Goal: Task Accomplishment & Management: Manage account settings

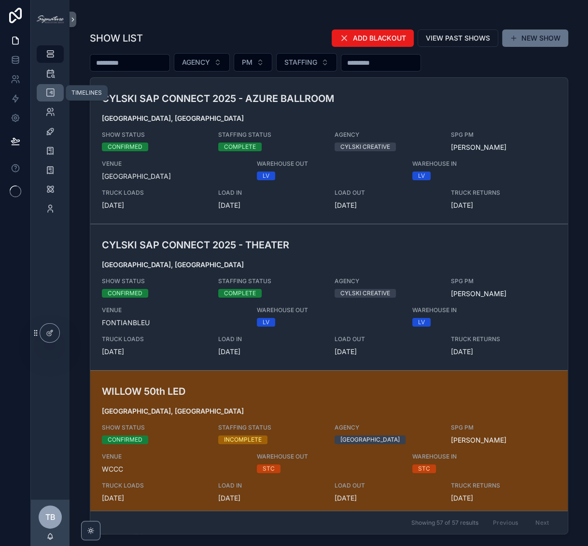
click at [52, 96] on icon "scrollable content" at bounding box center [50, 93] width 10 height 10
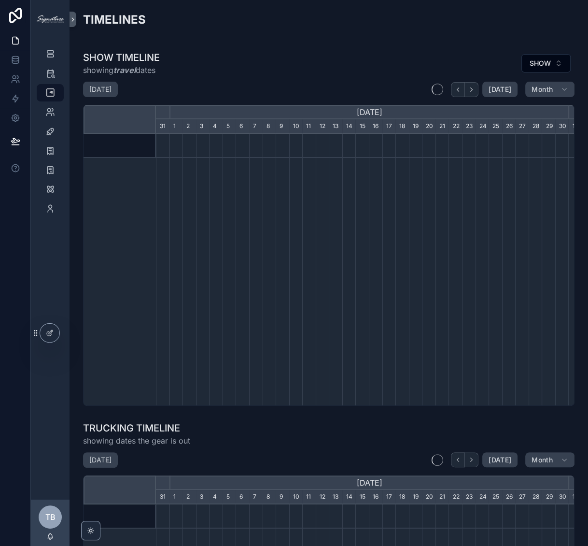
scroll to position [0, 412]
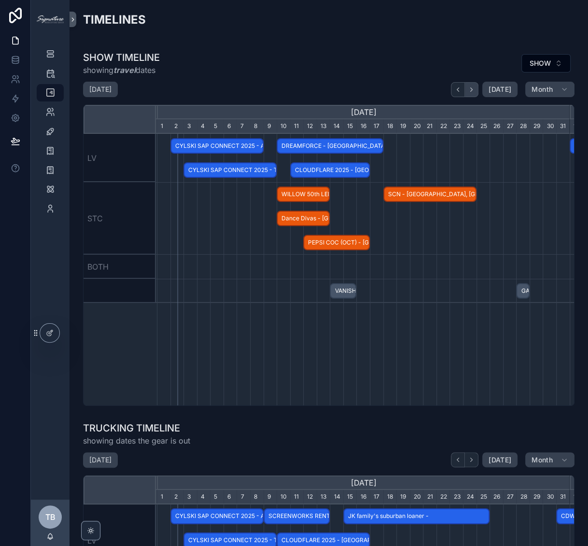
click at [468, 89] on icon "scrollable content" at bounding box center [471, 89] width 7 height 7
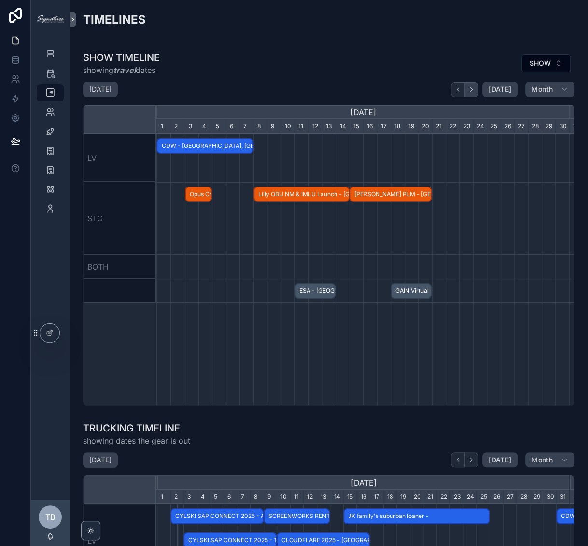
click at [468, 89] on icon "scrollable content" at bounding box center [471, 89] width 7 height 7
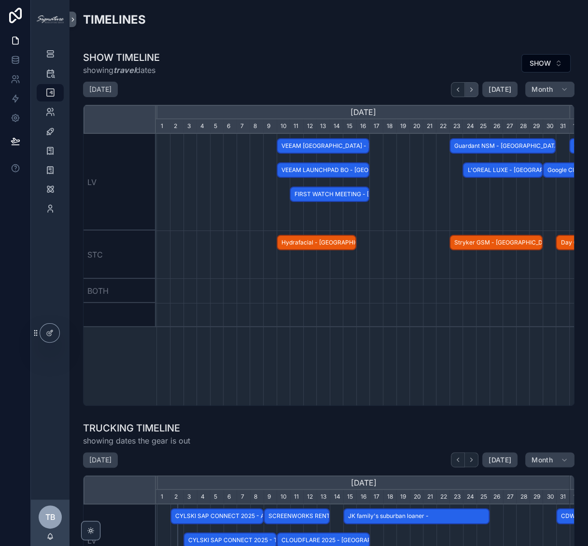
click at [468, 89] on icon "scrollable content" at bounding box center [471, 89] width 7 height 7
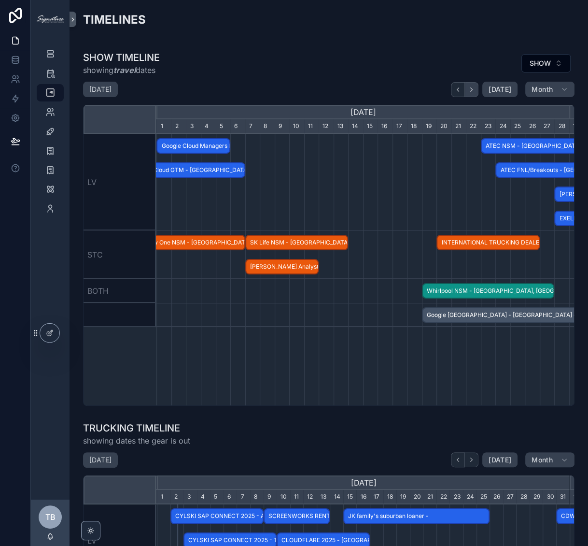
click at [468, 89] on icon "scrollable content" at bounding box center [471, 89] width 7 height 7
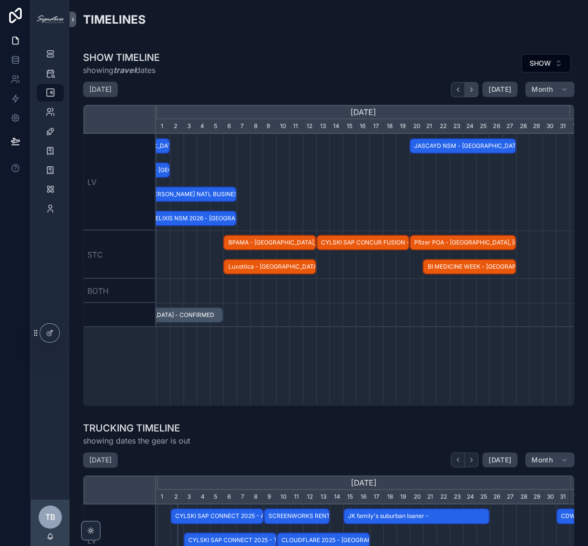
click at [468, 89] on icon "scrollable content" at bounding box center [471, 89] width 7 height 7
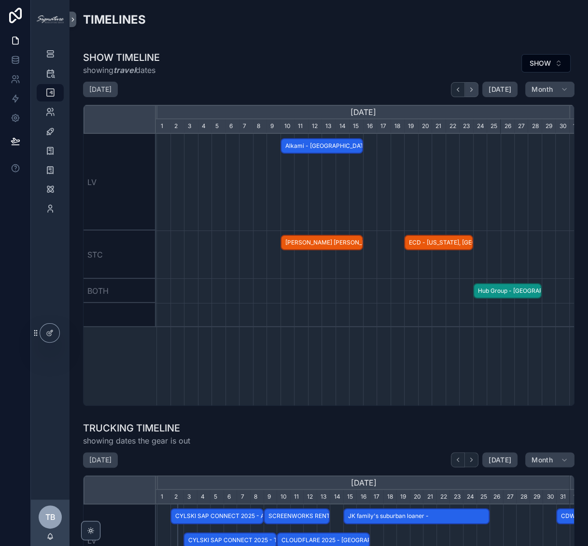
click at [468, 89] on icon "scrollable content" at bounding box center [471, 89] width 7 height 7
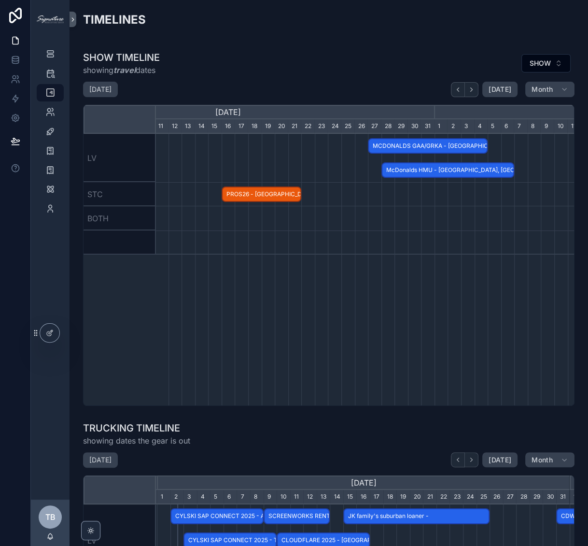
scroll to position [0, 547]
click at [407, 147] on span "MCDONALDS GAA/GRKA - Las Vegas, NV - HOLD" at bounding box center [427, 146] width 118 height 16
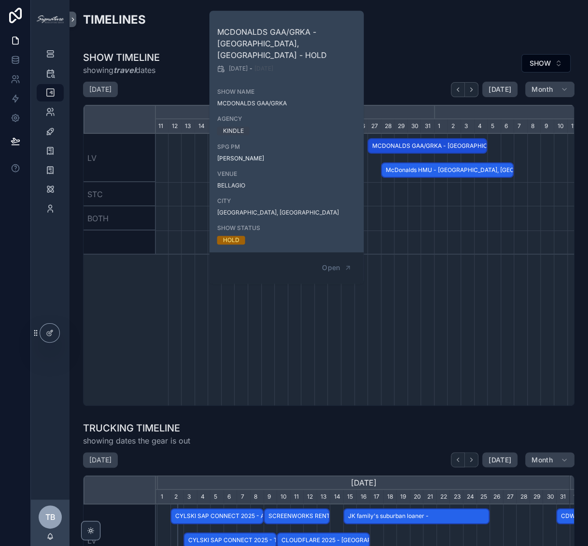
click at [427, 212] on div "scrollable content" at bounding box center [228, 218] width 1238 height 24
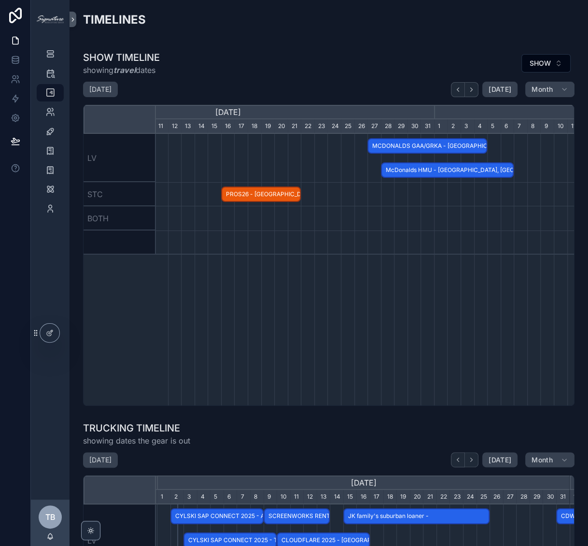
click at [419, 170] on span "McDonalds HMU - Las Vegas, NV - HOLD" at bounding box center [447, 170] width 131 height 16
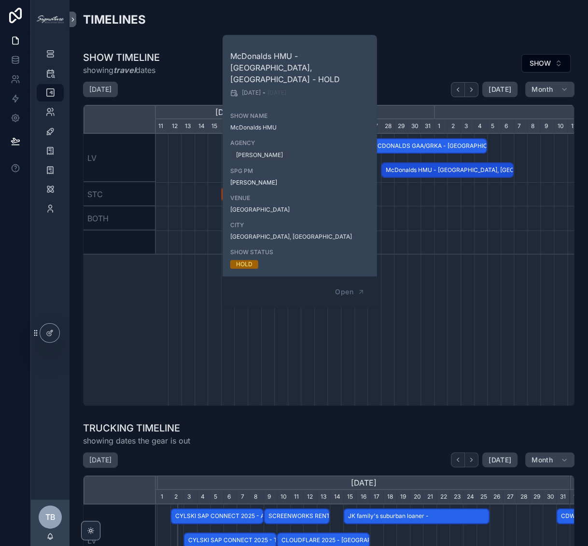
click at [438, 240] on div "scrollable content" at bounding box center [228, 242] width 1238 height 24
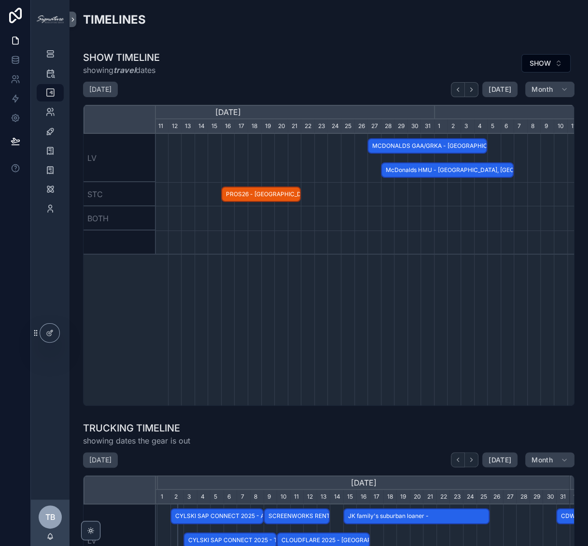
click at [454, 169] on span "McDonalds HMU - Las Vegas, NV - HOLD" at bounding box center [447, 170] width 131 height 16
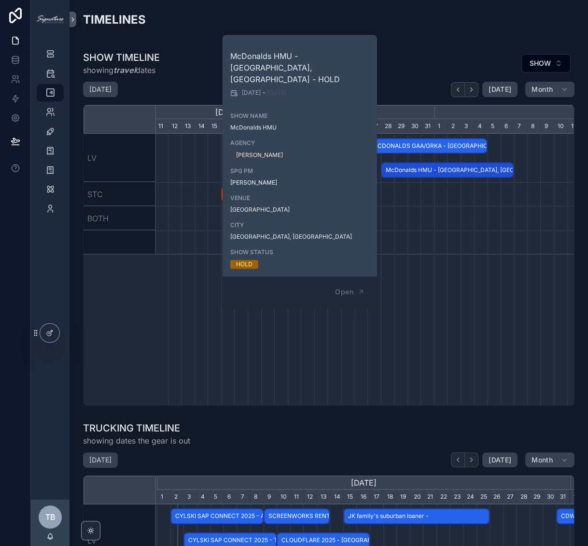
click at [456, 295] on div "Alkami - San Diego, CA - HOLD John Hancock - Boston, MA - CONFIRMED ECD - New Y…" at bounding box center [365, 269] width 418 height 271
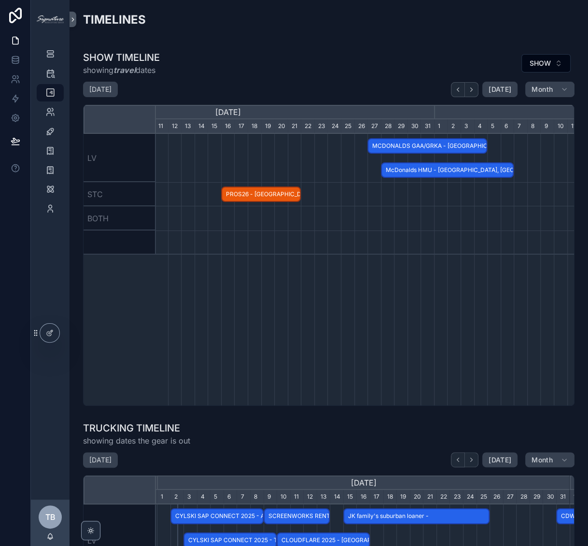
click at [441, 146] on span "MCDONALDS GAA/GRKA - Las Vegas, NV - HOLD" at bounding box center [427, 146] width 118 height 16
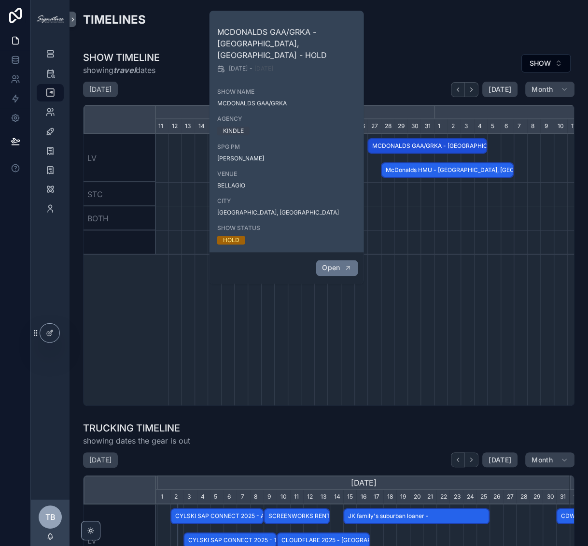
click at [341, 260] on button "Open" at bounding box center [337, 268] width 42 height 16
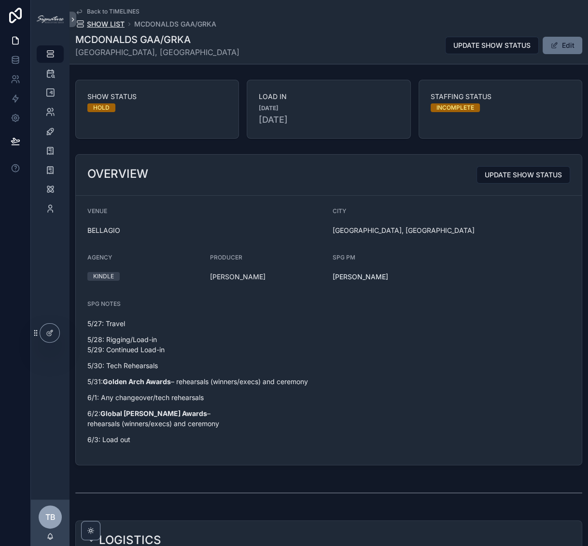
click at [111, 24] on span "SHOW LIST" at bounding box center [106, 24] width 38 height 10
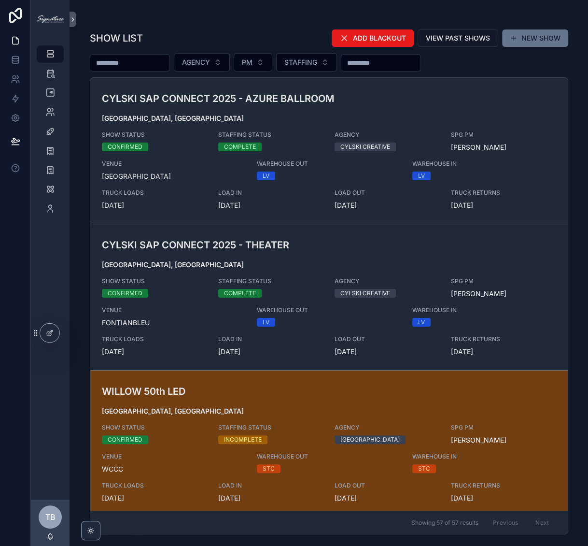
click at [139, 56] on input "scrollable content" at bounding box center [129, 63] width 79 height 14
type input "***"
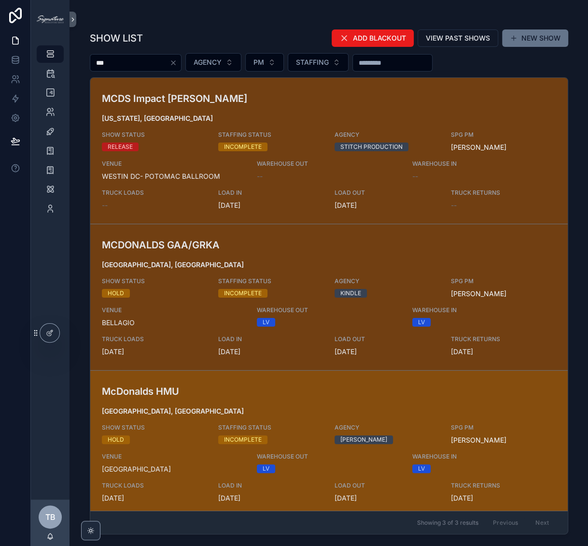
scroll to position [3, 0]
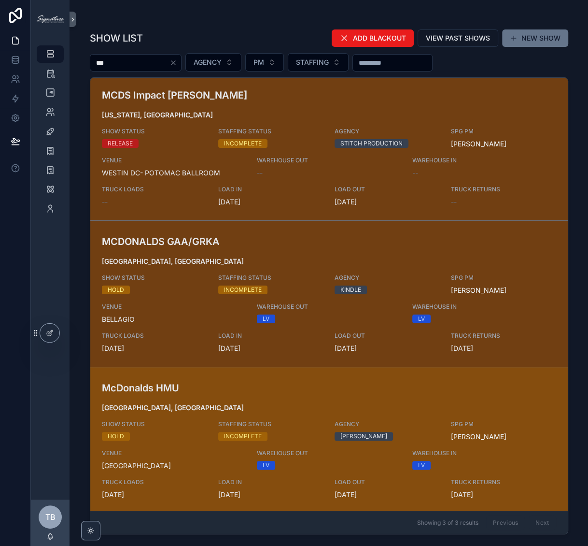
click at [292, 398] on div "McDonalds HMU Las Vegas, NV SHOW STATUS HOLD STAFFING STATUS INCOMPLETE AGENCY …" at bounding box center [329, 439] width 454 height 119
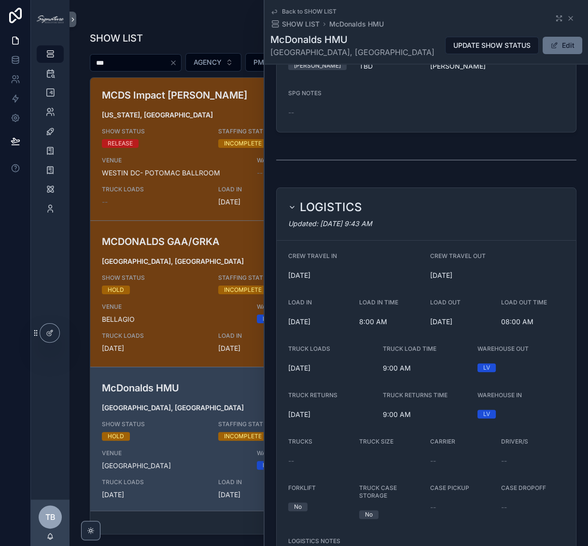
scroll to position [239, 0]
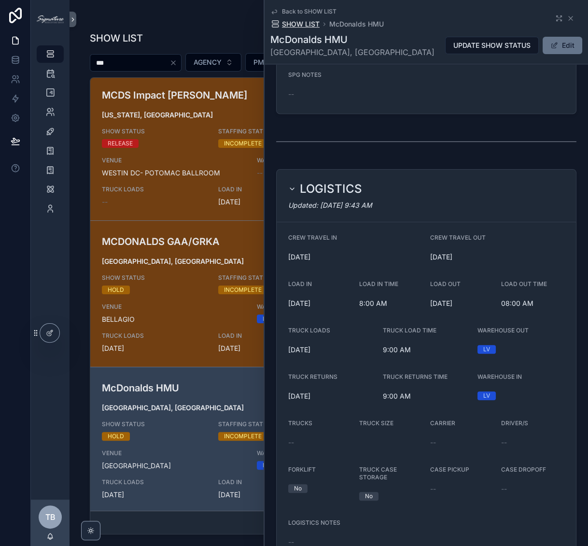
click at [301, 21] on span "SHOW LIST" at bounding box center [301, 24] width 38 height 10
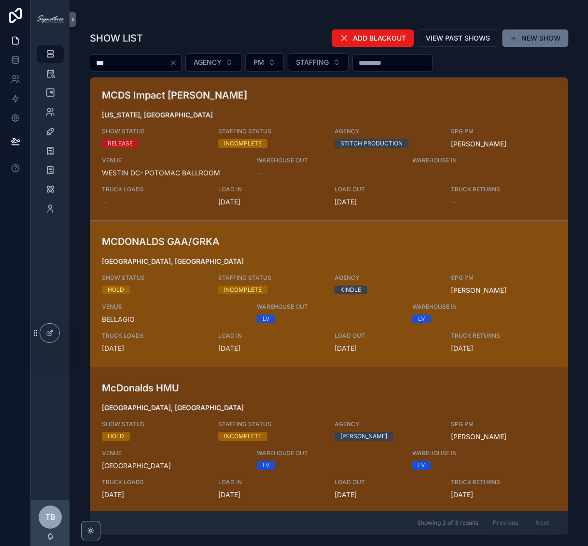
click at [181, 266] on div "MCDONALDS GAA/GRKA Las Vegas, NV SHOW STATUS HOLD STAFFING STATUS INCOMPLETE AG…" at bounding box center [329, 293] width 454 height 119
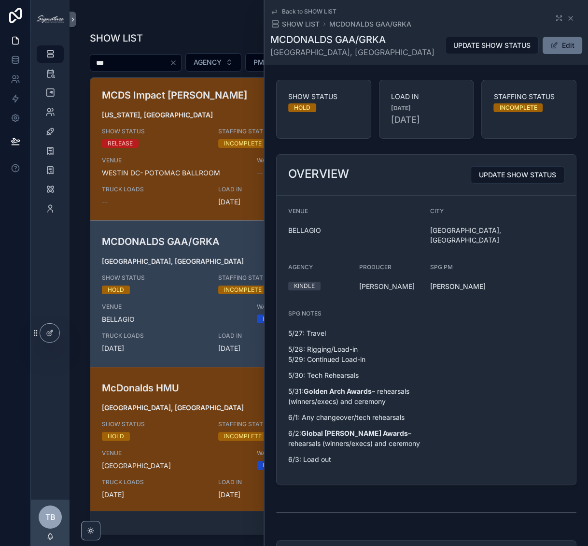
scroll to position [303, 0]
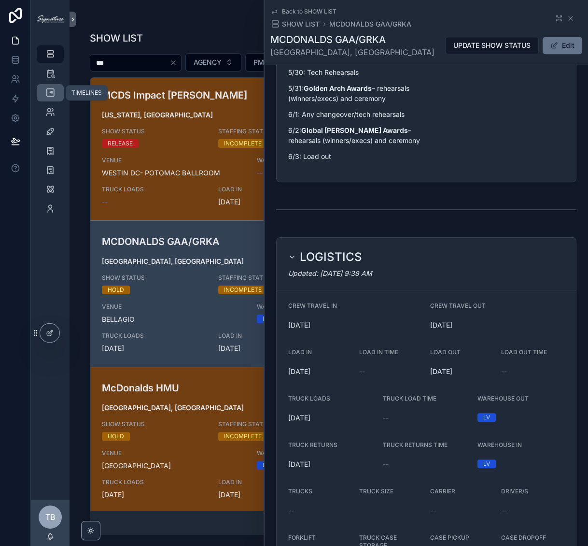
click at [47, 89] on icon "scrollable content" at bounding box center [50, 93] width 10 height 10
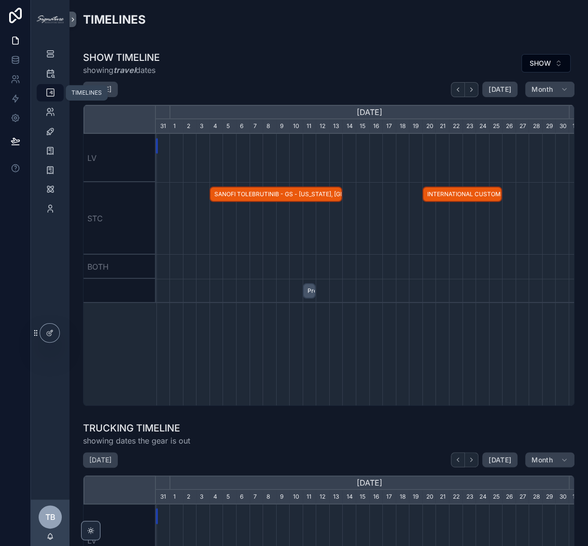
scroll to position [0, 412]
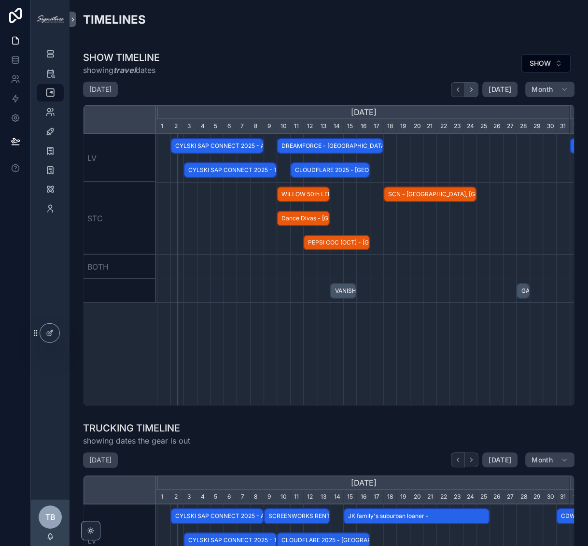
click at [468, 87] on icon "scrollable content" at bounding box center [471, 89] width 7 height 7
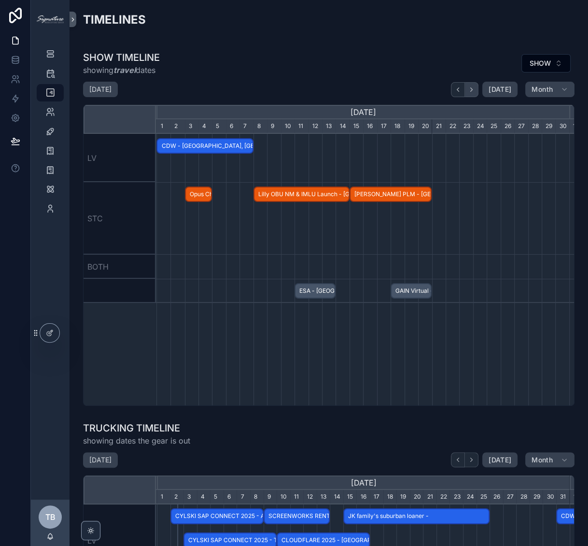
click at [468, 87] on icon "scrollable content" at bounding box center [471, 89] width 7 height 7
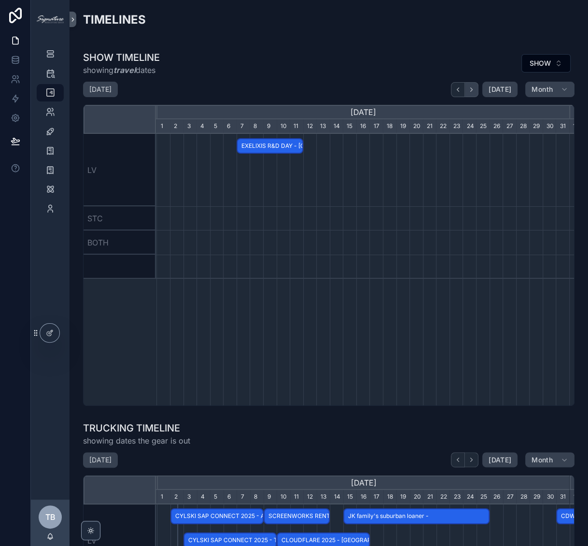
click at [468, 87] on icon "scrollable content" at bounding box center [471, 89] width 7 height 7
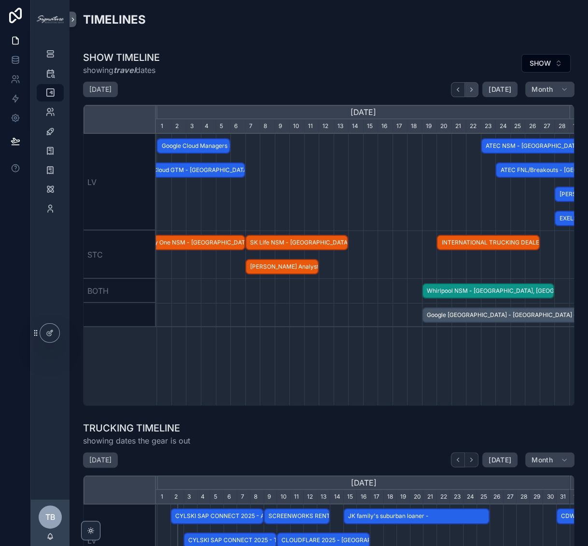
click at [468, 87] on icon "scrollable content" at bounding box center [471, 89] width 7 height 7
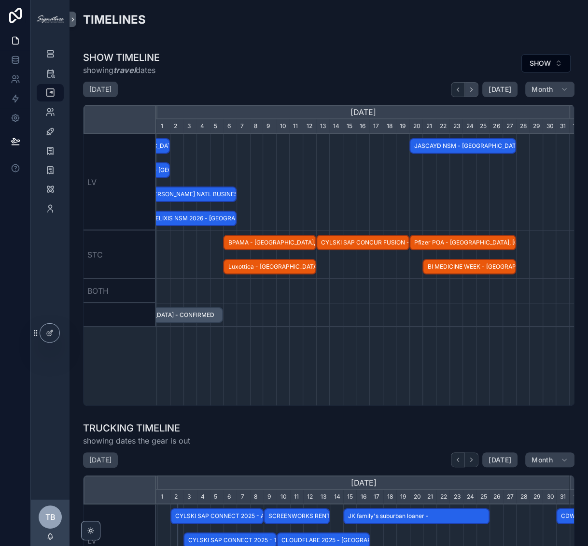
click at [468, 87] on icon "scrollable content" at bounding box center [471, 89] width 7 height 7
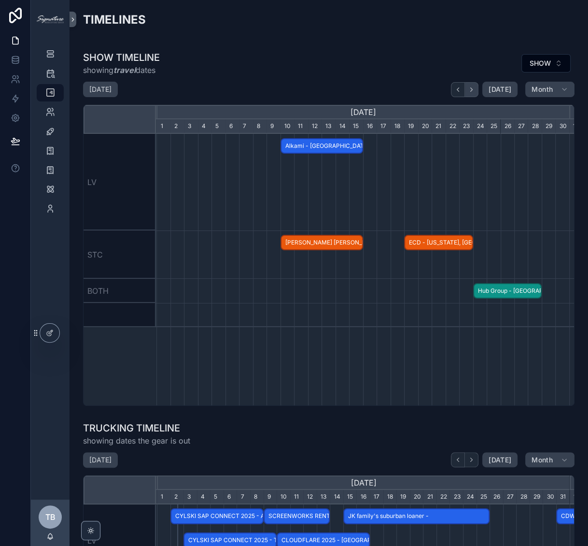
click at [468, 87] on icon "scrollable content" at bounding box center [471, 89] width 7 height 7
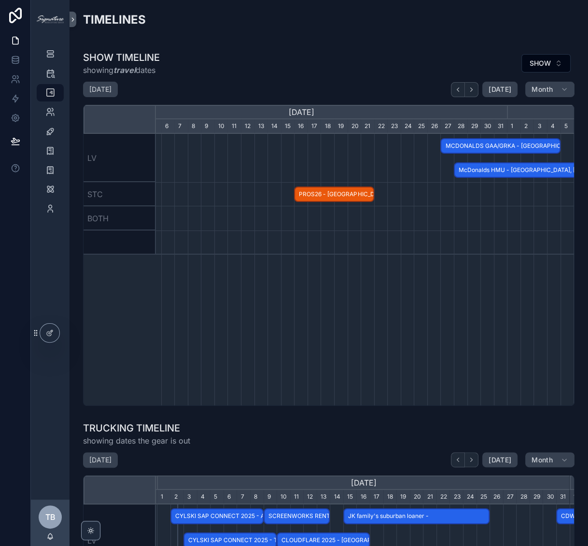
scroll to position [0, 412]
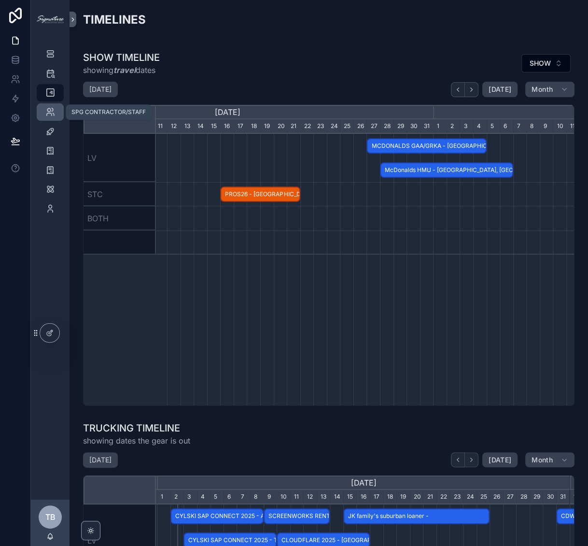
click at [50, 113] on icon "scrollable content" at bounding box center [50, 112] width 10 height 10
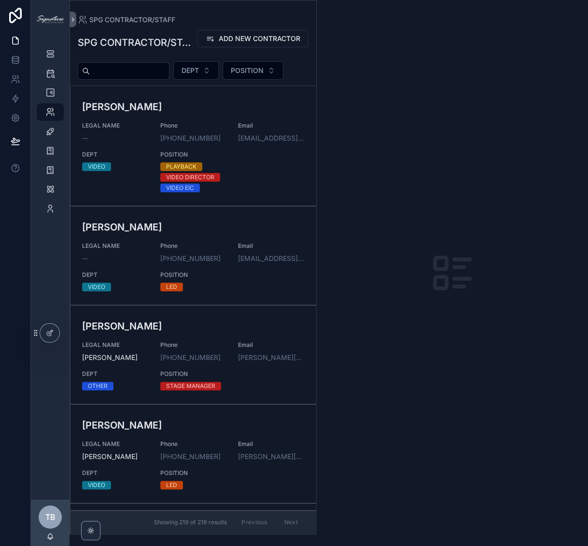
click at [126, 76] on input "scrollable content" at bounding box center [129, 71] width 79 height 14
type input "****"
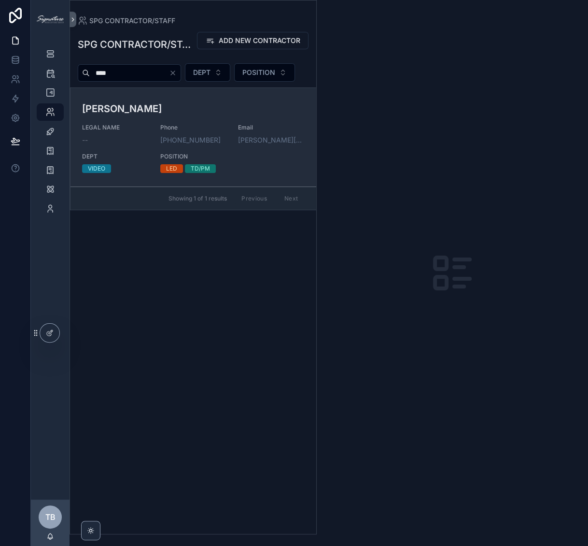
click at [218, 101] on h3 "[PERSON_NAME]" at bounding box center [193, 108] width 223 height 14
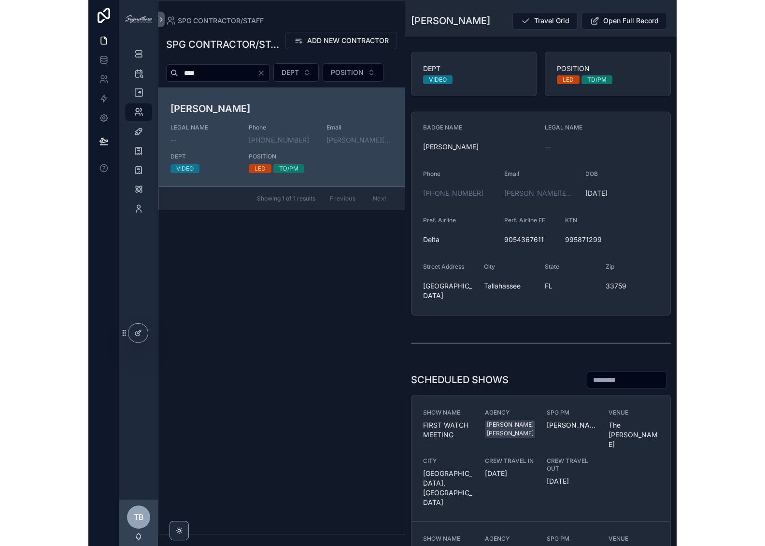
scroll to position [0, 353]
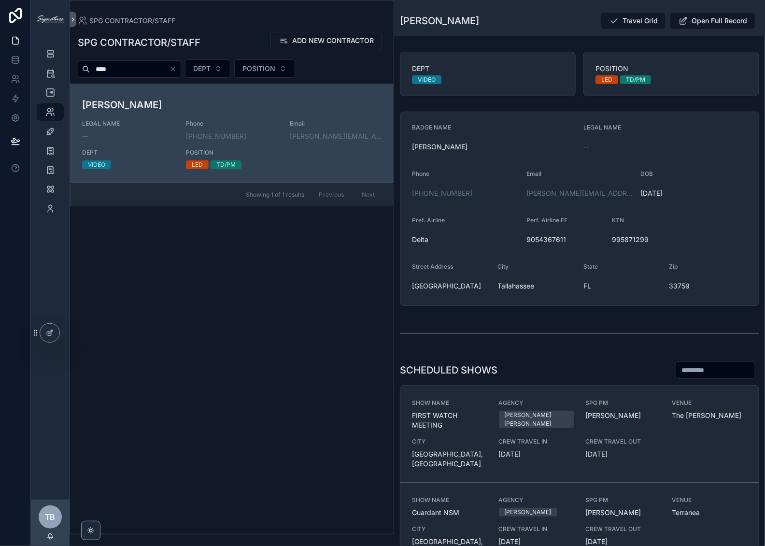
click at [198, 326] on div "SPG CONTRACTOR/STAFF ADD NEW CONTRACTOR **** DEPT POSITION Wade Mannes LEGAL NA…" at bounding box center [232, 280] width 324 height 508
click at [51, 49] on icon "scrollable content" at bounding box center [50, 54] width 10 height 10
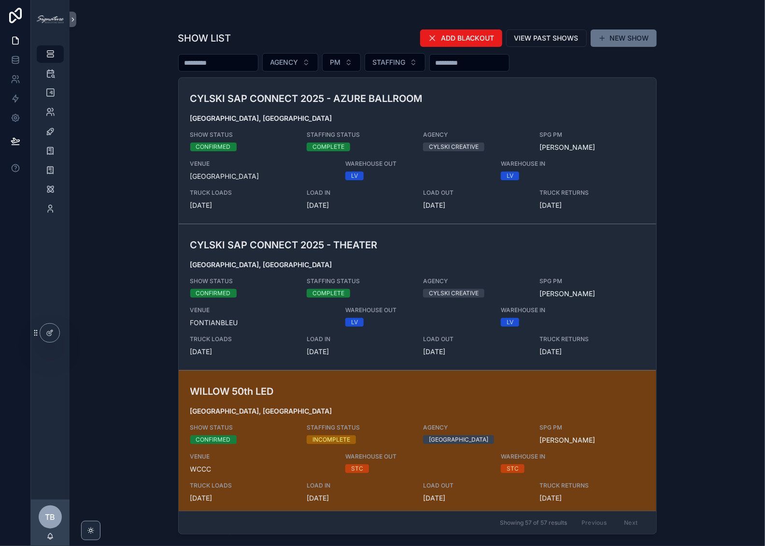
click at [233, 66] on input "scrollable content" at bounding box center [218, 63] width 79 height 14
type input "***"
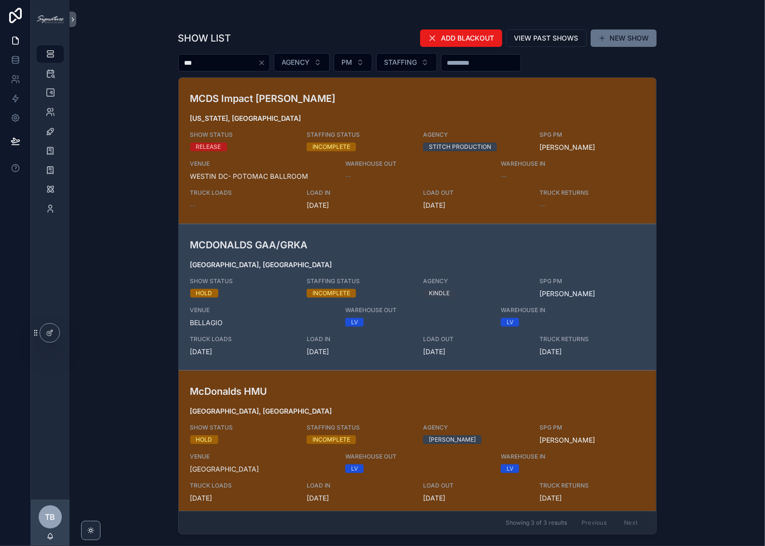
click at [465, 244] on h3 "MCDONALDS GAA/GRKA" at bounding box center [339, 245] width 299 height 14
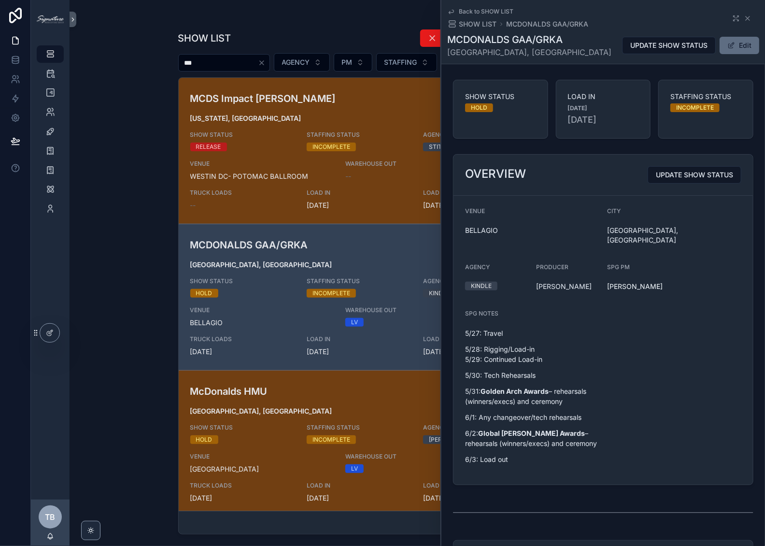
click at [588, 46] on span "scrollable content" at bounding box center [731, 46] width 8 height 8
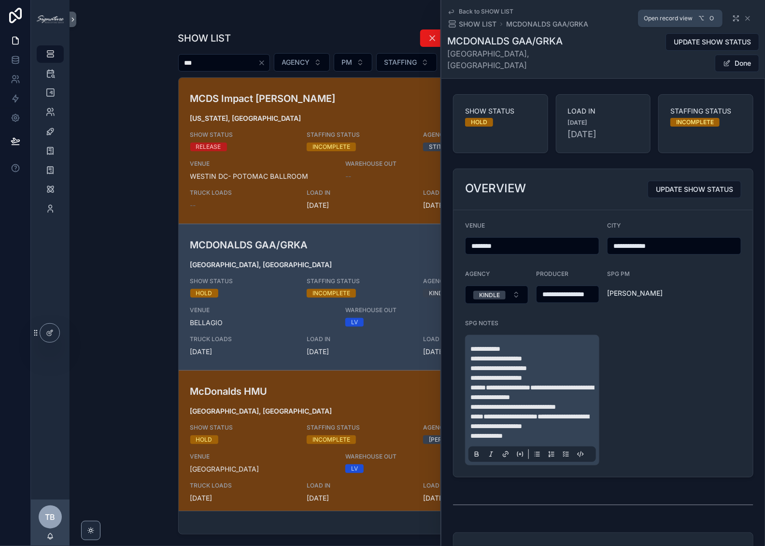
click at [588, 18] on icon "scrollable content" at bounding box center [736, 18] width 8 height 8
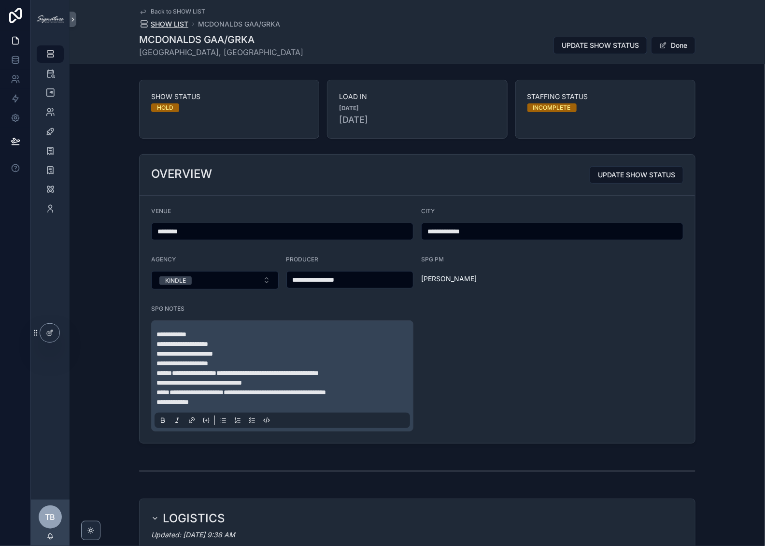
click at [166, 26] on span "SHOW LIST" at bounding box center [170, 24] width 38 height 10
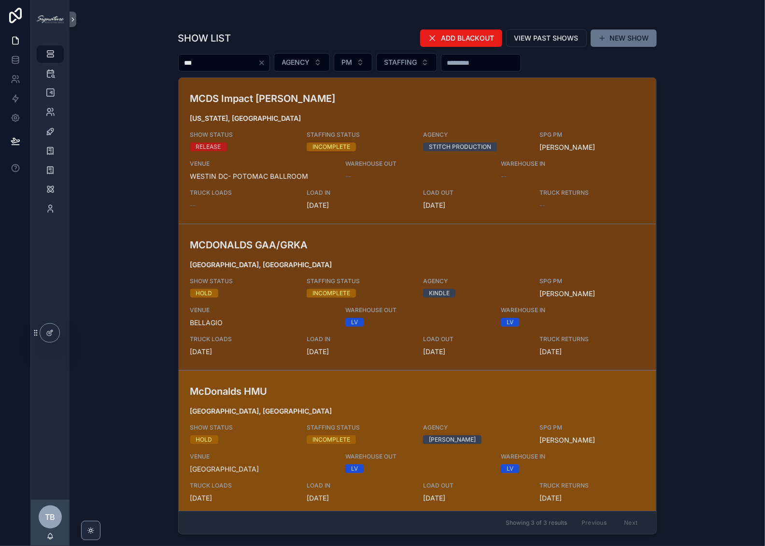
click at [298, 372] on link "McDonalds HMU Las Vegas, NV SHOW STATUS HOLD STAFFING STATUS INCOMPLETE AGENCY …" at bounding box center [418, 443] width 478 height 146
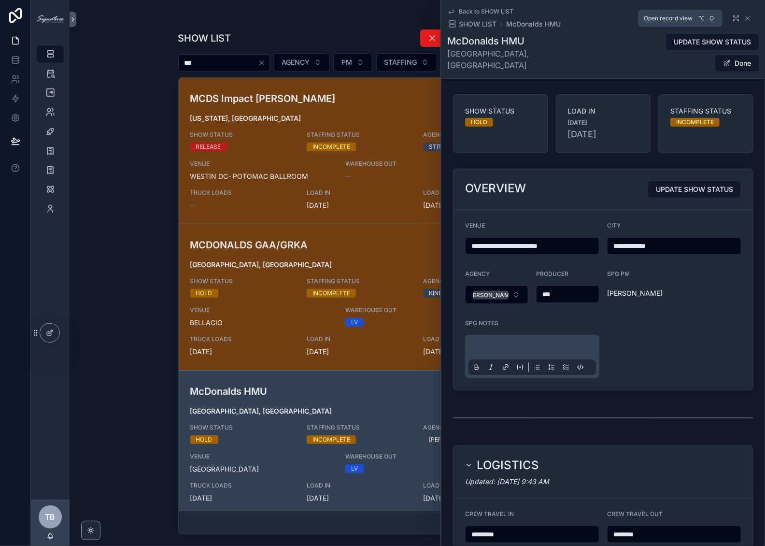
click at [588, 16] on icon "scrollable content" at bounding box center [737, 17] width 2 height 2
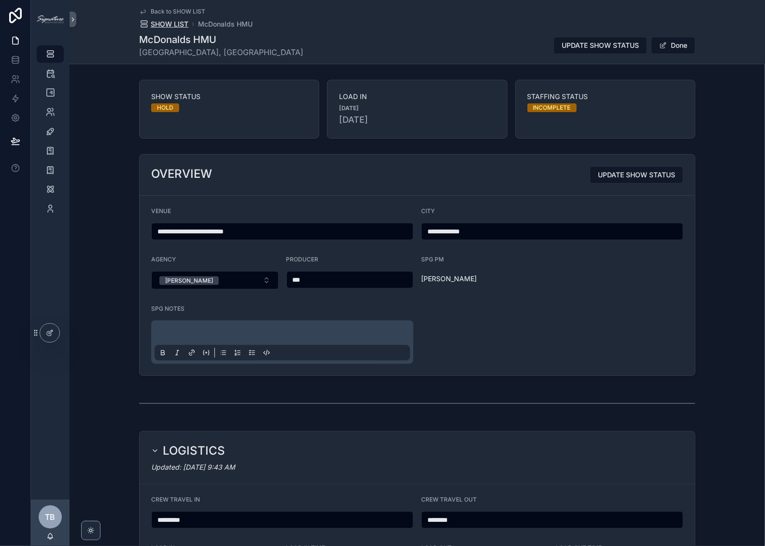
click at [152, 25] on span "SHOW LIST" at bounding box center [170, 24] width 38 height 10
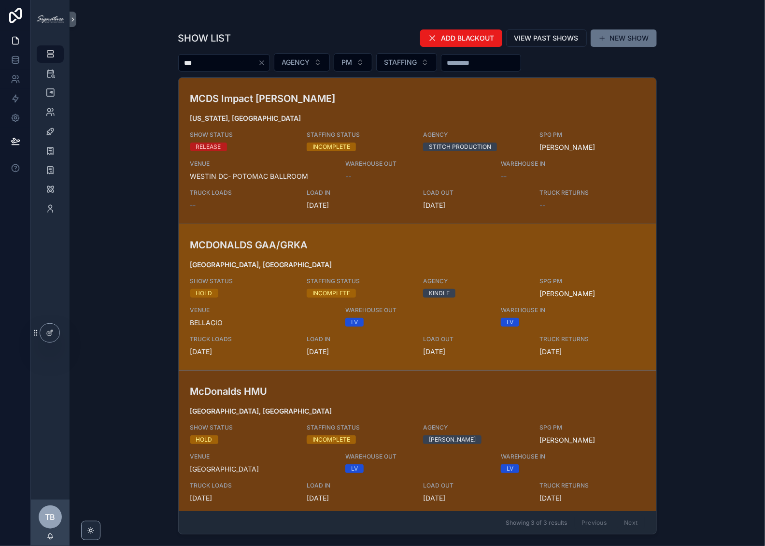
click at [347, 249] on h3 "MCDONALDS GAA/GRKA" at bounding box center [339, 245] width 299 height 14
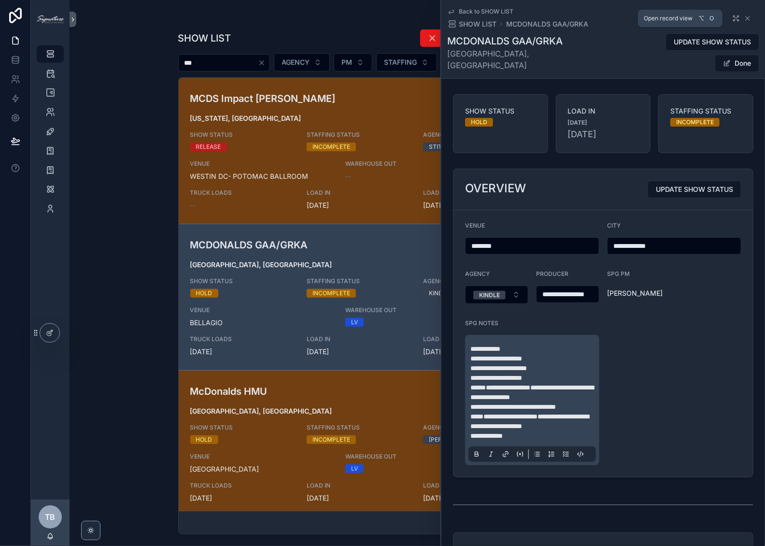
click at [588, 18] on icon "scrollable content" at bounding box center [736, 18] width 8 height 8
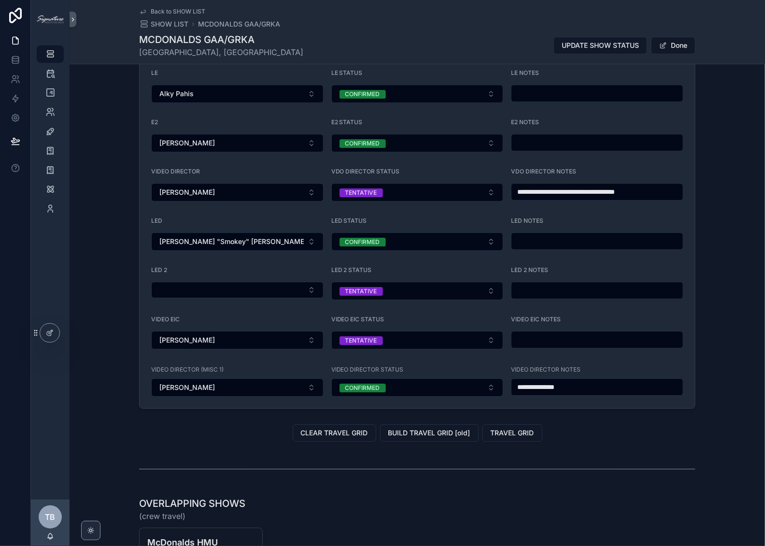
scroll to position [1316, 0]
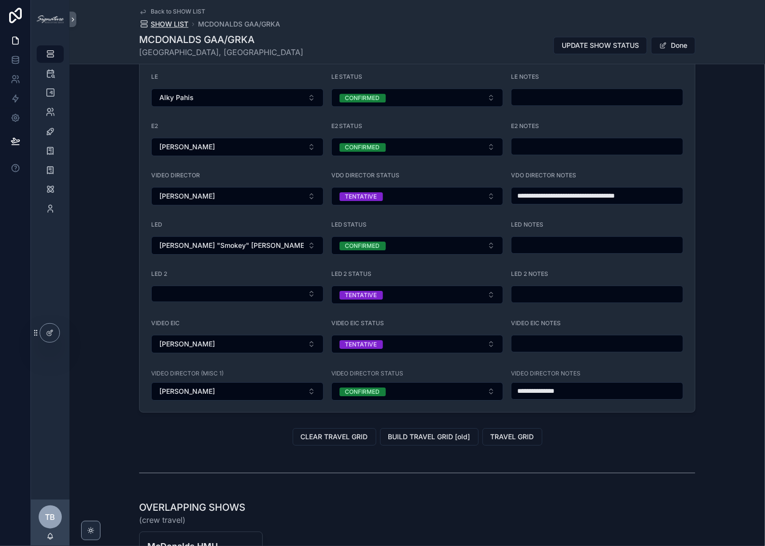
click at [155, 26] on span "SHOW LIST" at bounding box center [170, 24] width 38 height 10
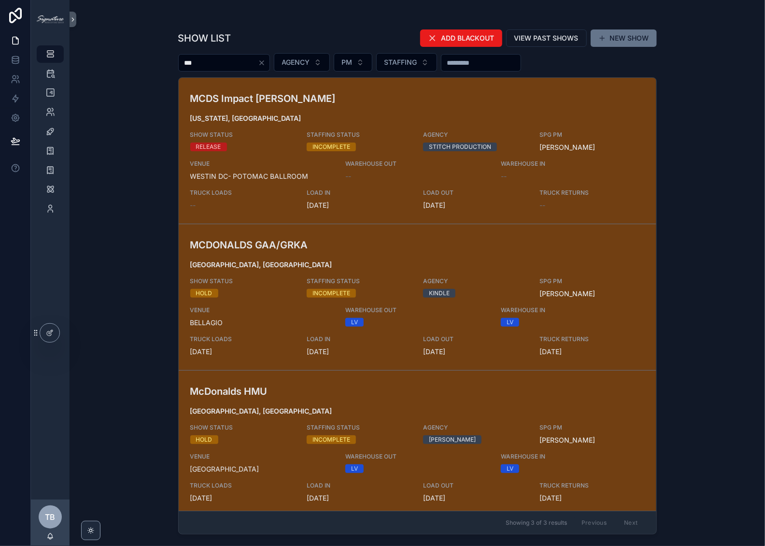
click at [234, 69] on input "***" at bounding box center [218, 63] width 79 height 14
click at [248, 55] on div "***" at bounding box center [224, 62] width 92 height 17
click at [266, 60] on icon "Clear" at bounding box center [262, 63] width 8 height 8
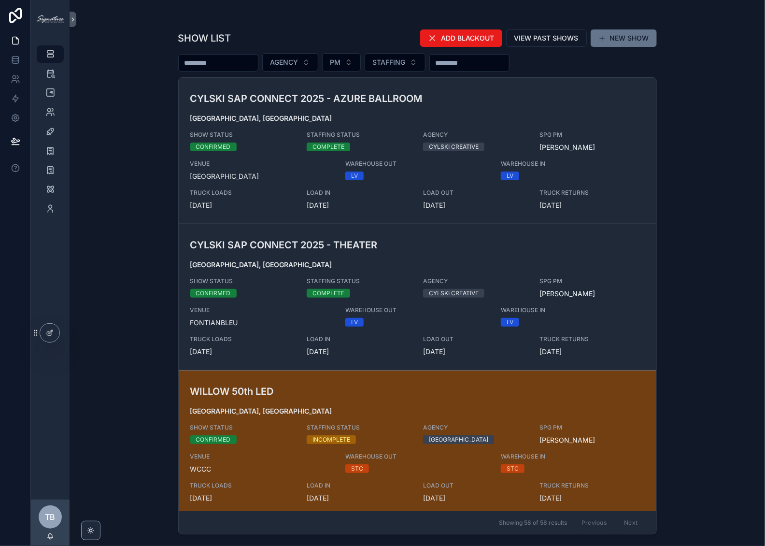
click at [208, 67] on input "scrollable content" at bounding box center [218, 63] width 79 height 14
type input "*"
type input "**********"
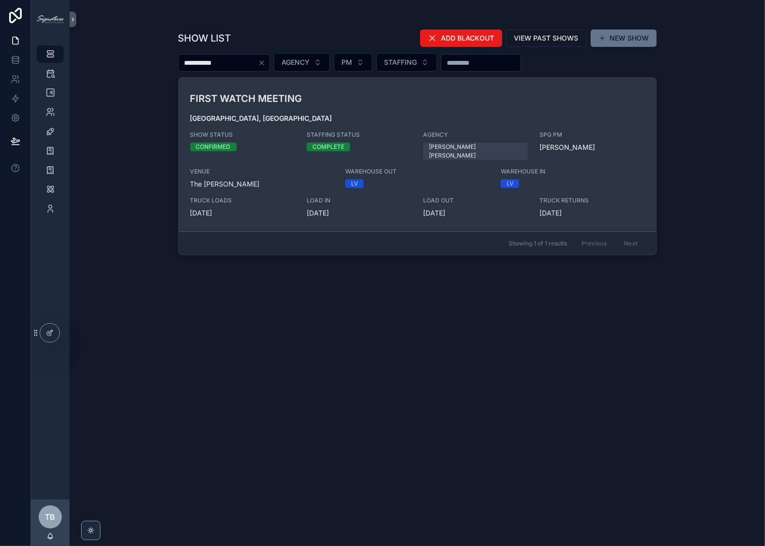
click at [365, 111] on div "FIRST WATCH MEETING [GEOGRAPHIC_DATA], [GEOGRAPHIC_DATA] SHOW STATUS CONFIRMED …" at bounding box center [417, 154] width 454 height 127
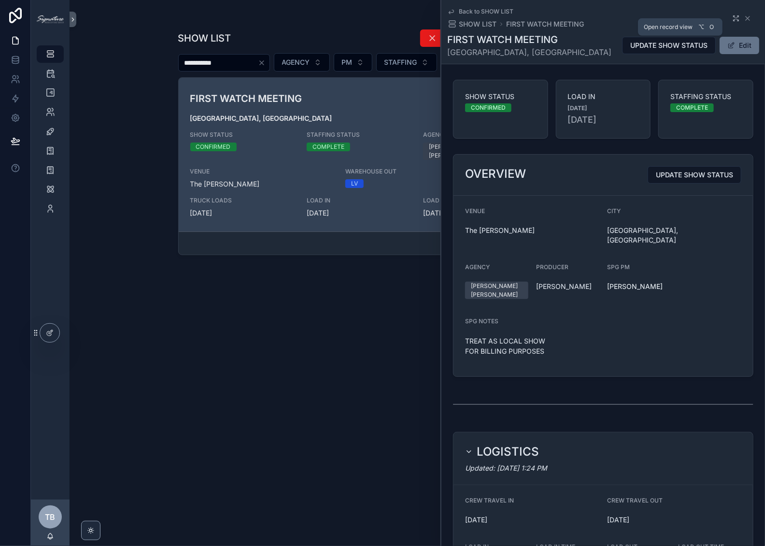
click at [732, 20] on icon "scrollable content" at bounding box center [736, 18] width 8 height 8
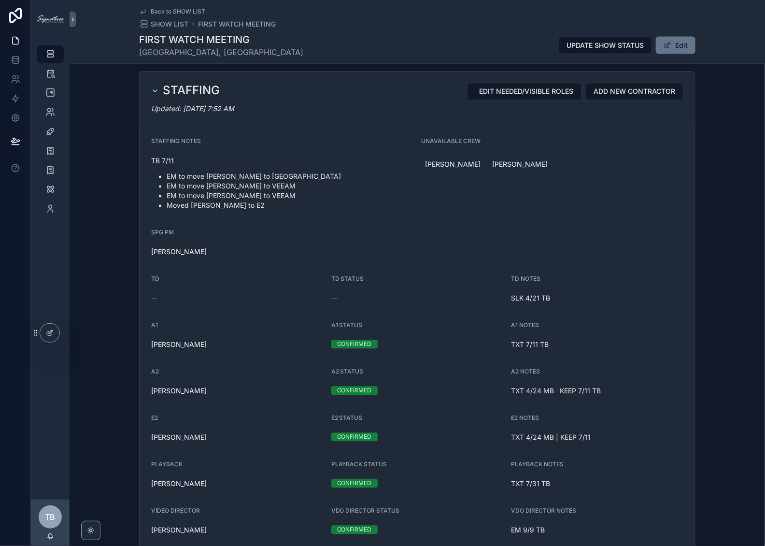
scroll to position [947, 0]
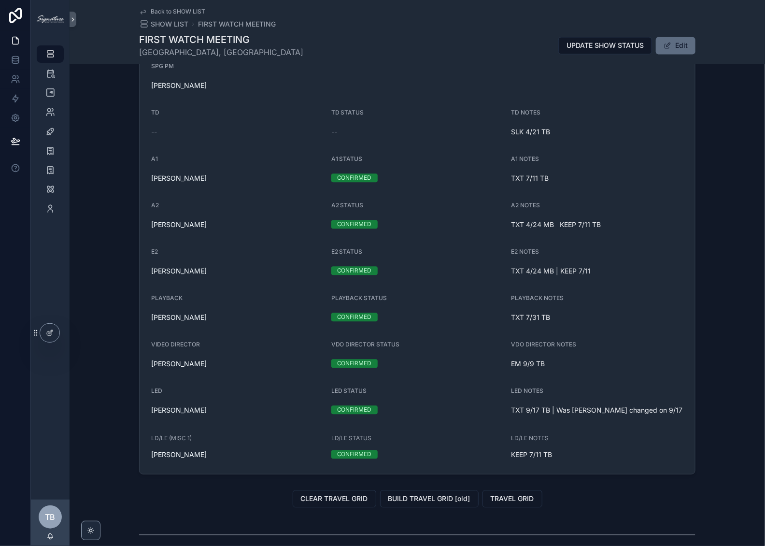
click at [674, 50] on button "Edit" at bounding box center [676, 45] width 40 height 17
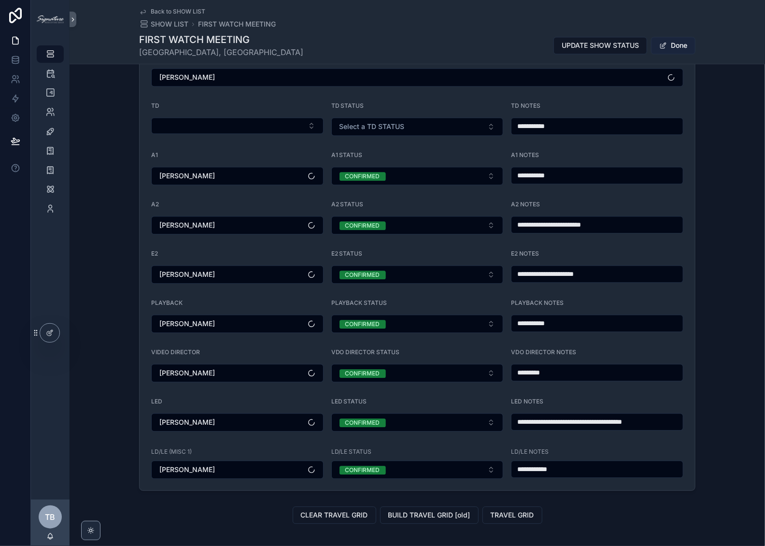
scroll to position [1027, 0]
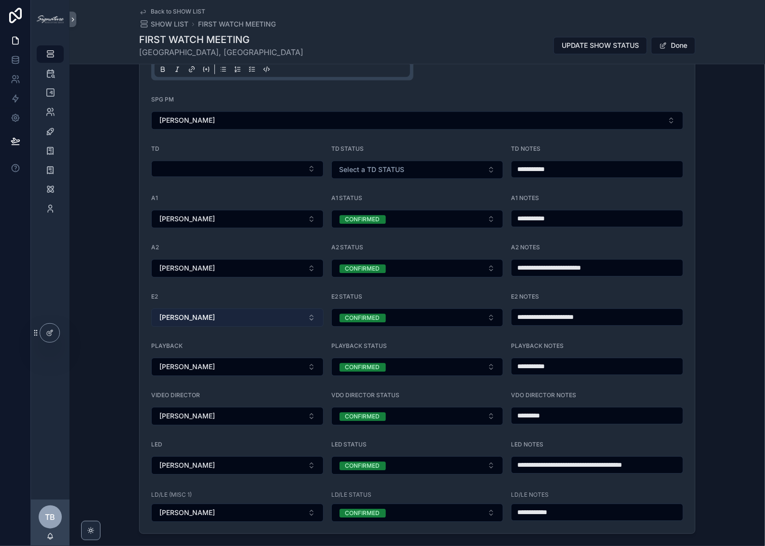
click at [296, 308] on button "[PERSON_NAME]" at bounding box center [237, 317] width 172 height 18
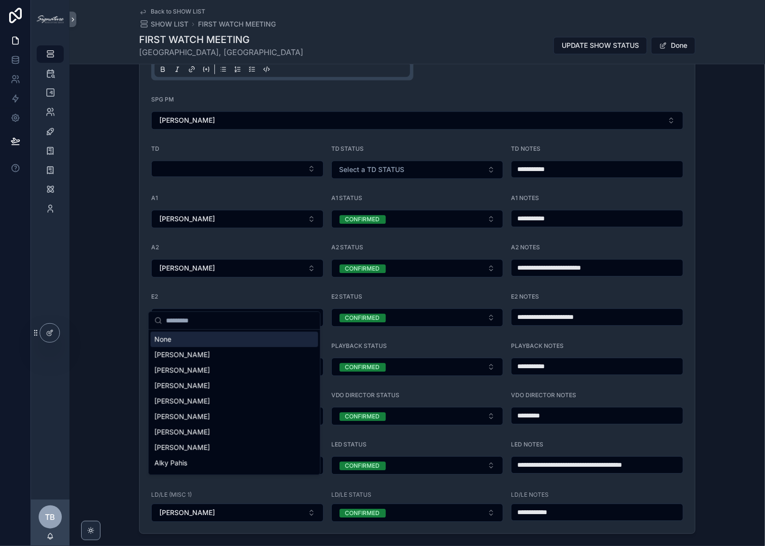
click at [291, 293] on div "E2" at bounding box center [237, 299] width 172 height 12
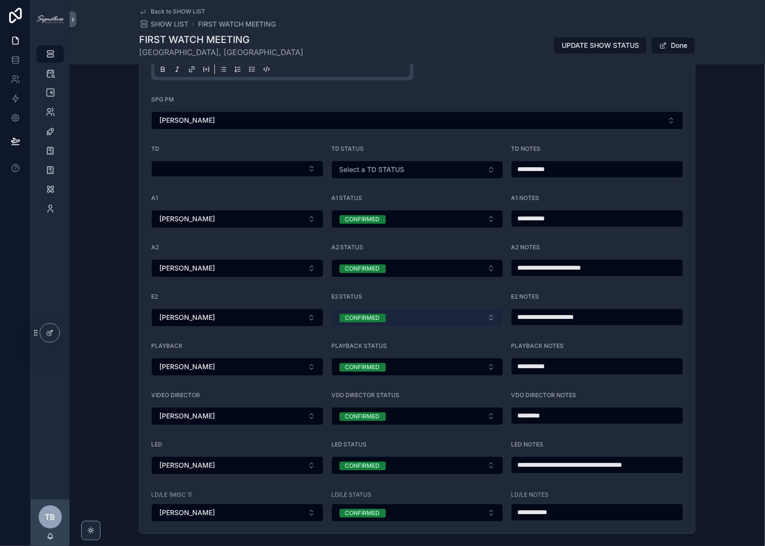
click at [365, 313] on div "CONFIRMED" at bounding box center [362, 317] width 35 height 9
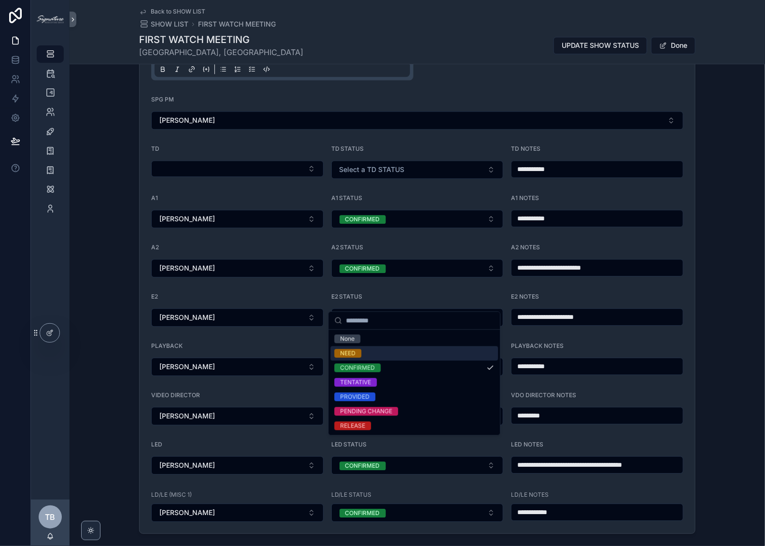
click at [353, 351] on div "NEED" at bounding box center [347, 353] width 15 height 9
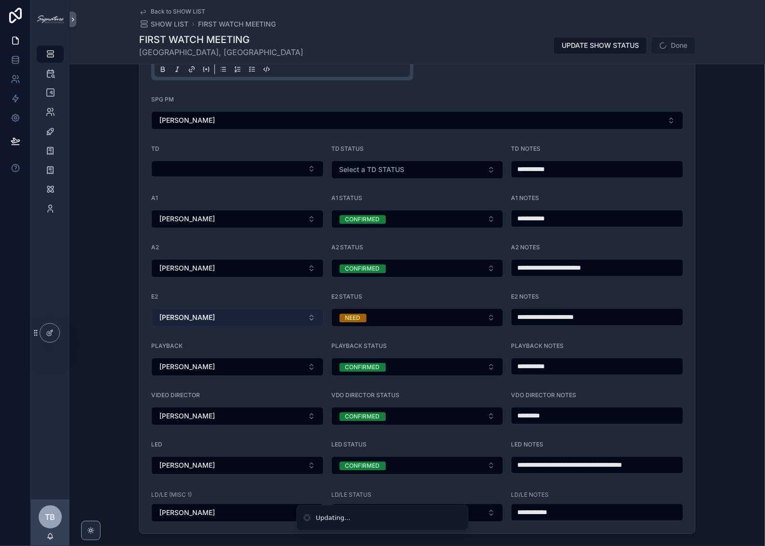
click at [272, 308] on button "[PERSON_NAME]" at bounding box center [237, 317] width 172 height 18
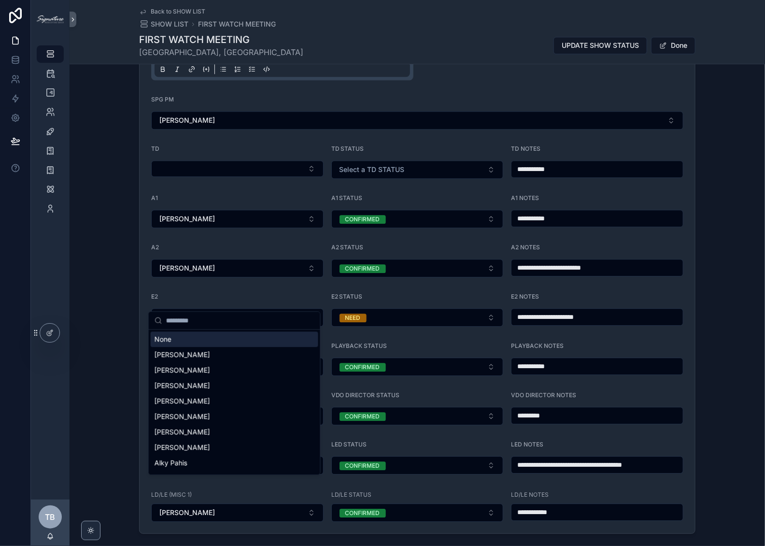
click at [232, 342] on div "None" at bounding box center [235, 338] width 168 height 15
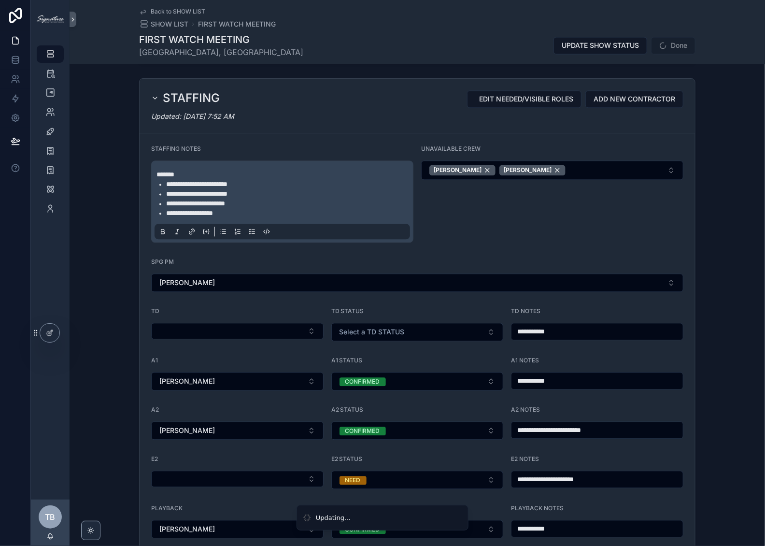
scroll to position [813, 0]
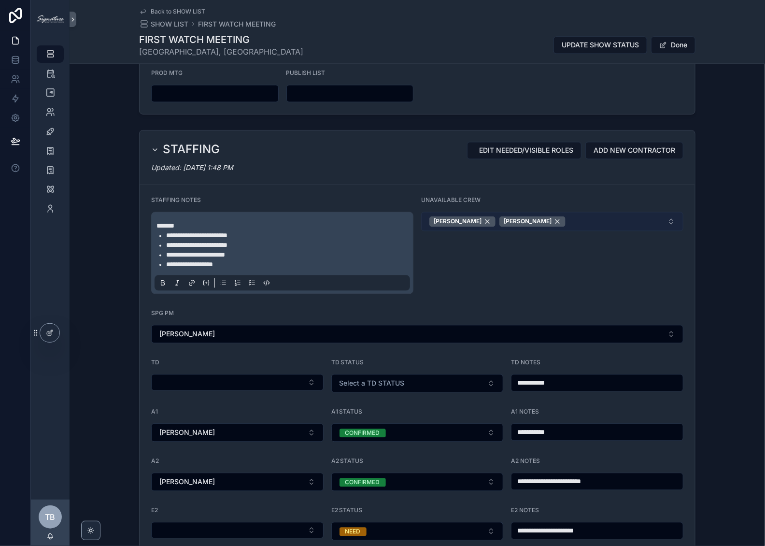
click at [579, 212] on button "[PERSON_NAME] [PERSON_NAME]" at bounding box center [552, 221] width 262 height 19
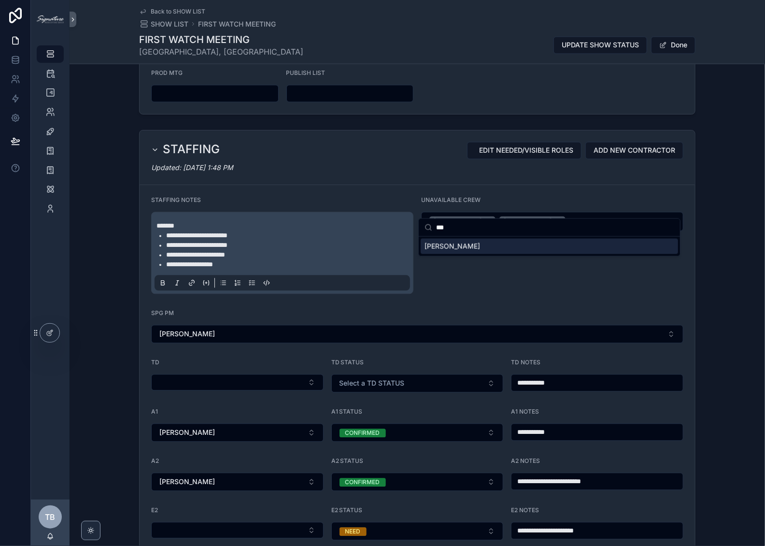
type input "***"
click at [500, 242] on div "[PERSON_NAME]" at bounding box center [549, 246] width 257 height 15
click at [644, 310] on div "SPG PM" at bounding box center [417, 316] width 532 height 12
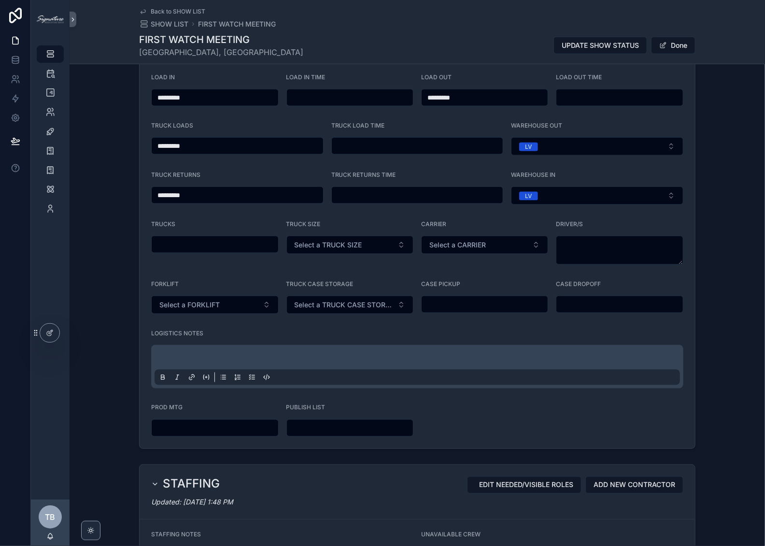
scroll to position [249, 0]
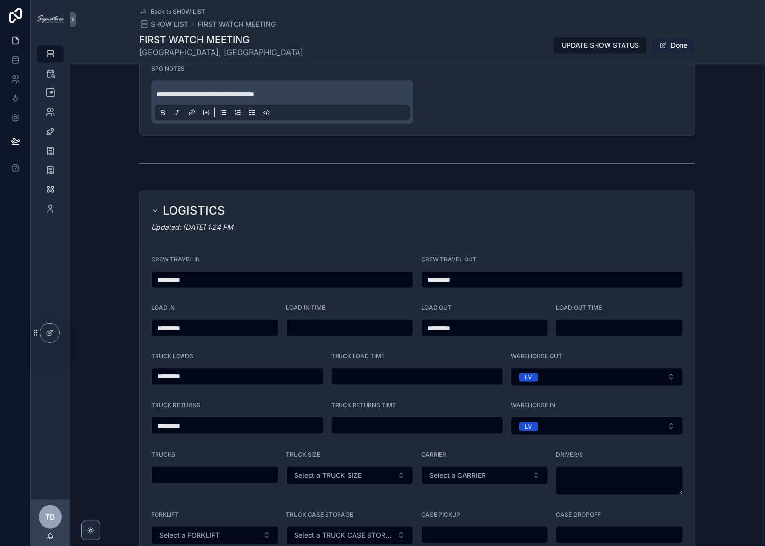
click at [690, 48] on button "Done" at bounding box center [673, 45] width 44 height 17
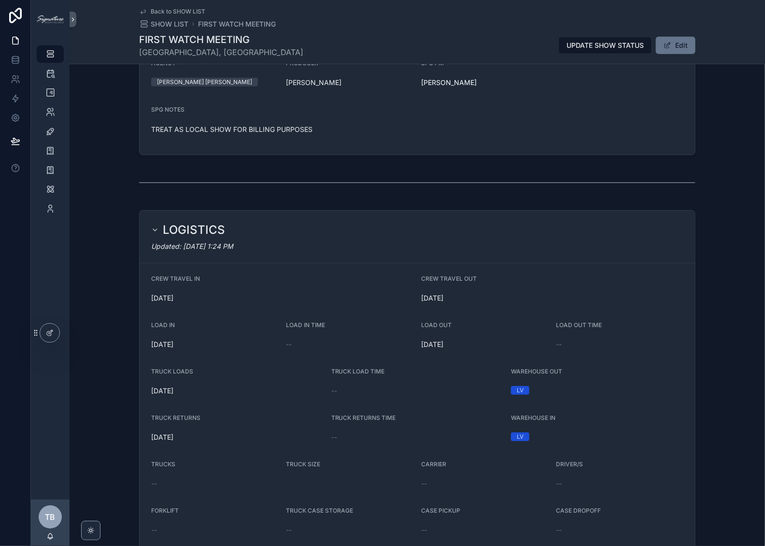
scroll to position [160, 0]
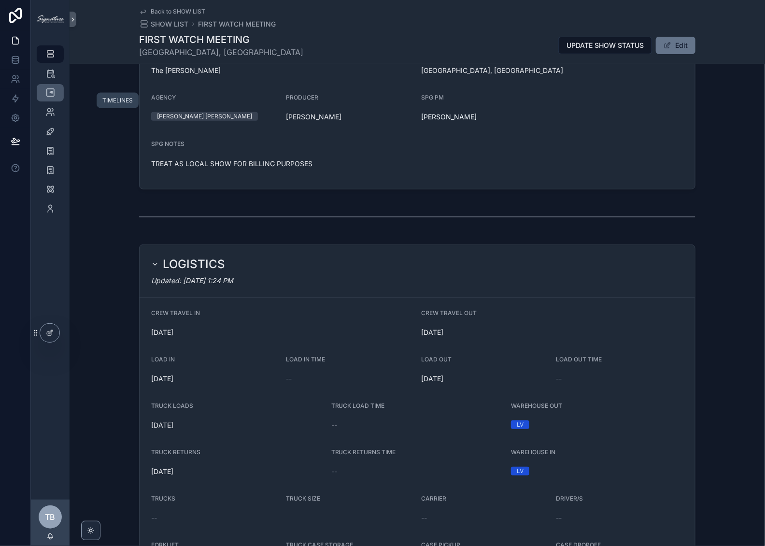
click at [43, 86] on div "TIMELINES" at bounding box center [49, 92] width 15 height 15
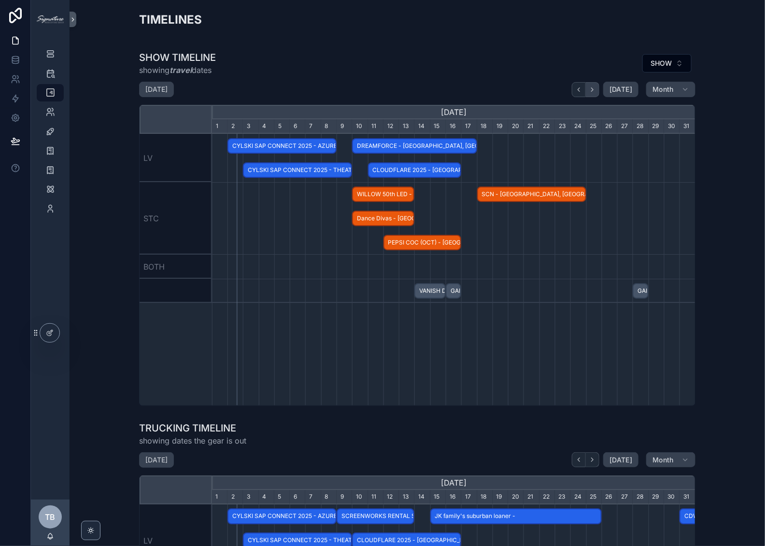
click at [593, 90] on icon "scrollable content" at bounding box center [592, 89] width 7 height 7
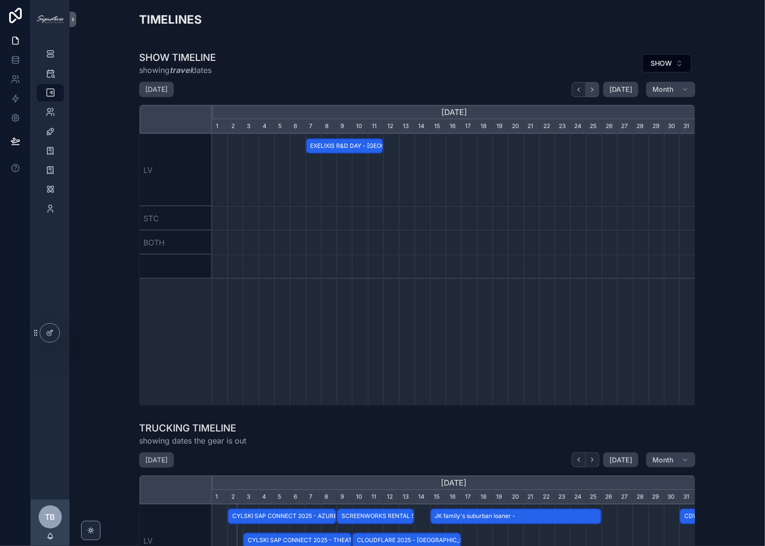
click at [593, 90] on icon "scrollable content" at bounding box center [592, 89] width 7 height 7
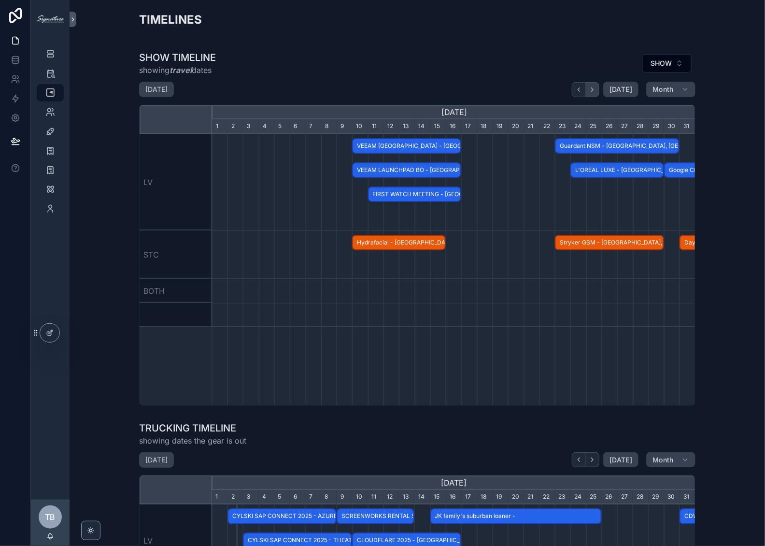
click at [593, 90] on icon "scrollable content" at bounding box center [592, 89] width 7 height 7
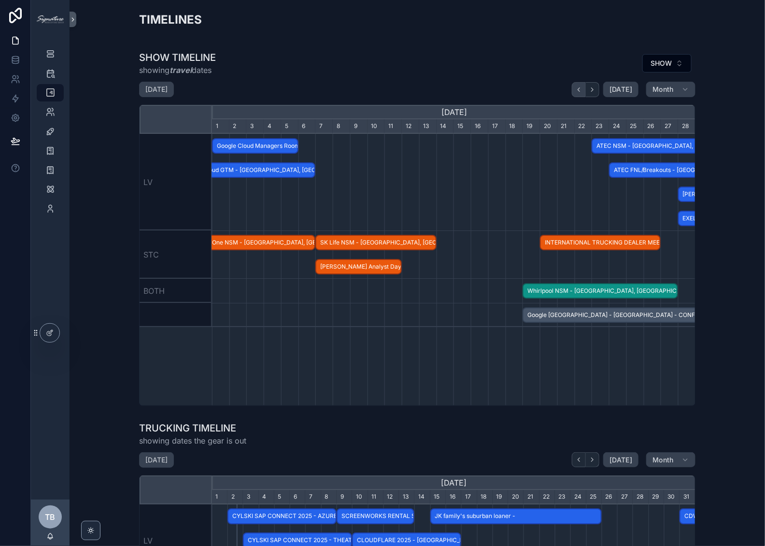
click at [577, 88] on icon "scrollable content" at bounding box center [578, 89] width 7 height 7
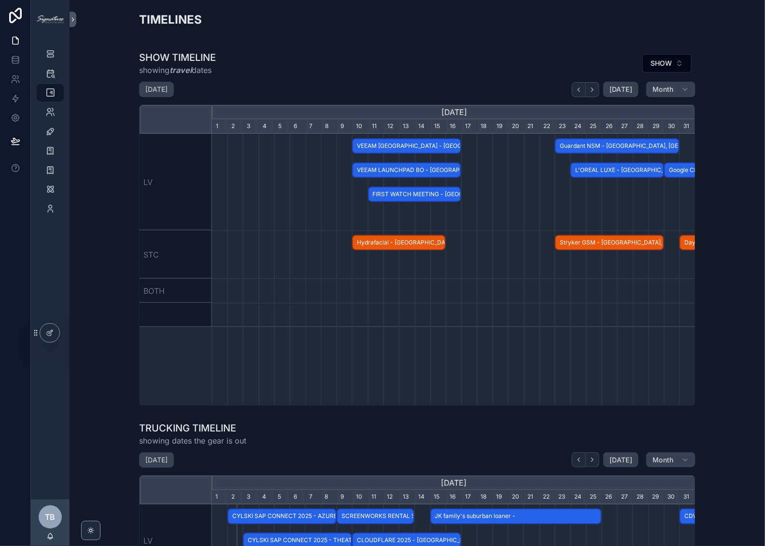
click at [435, 195] on span "FIRST WATCH MEETING - [GEOGRAPHIC_DATA], [GEOGRAPHIC_DATA] - CONFIRMED" at bounding box center [415, 194] width 92 height 16
click at [384, 212] on div "scrollable content" at bounding box center [454, 182] width 1450 height 97
click at [412, 169] on span "VEEAM LAUNCHPAD BO - [GEOGRAPHIC_DATA], [GEOGRAPHIC_DATA] - CONFIRMED" at bounding box center [406, 170] width 107 height 16
click at [331, 64] on div "SHOW TIMELINE showing travel dates SHOW" at bounding box center [417, 63] width 556 height 25
click at [386, 142] on span "VEEAM [GEOGRAPHIC_DATA] - [GEOGRAPHIC_DATA], [GEOGRAPHIC_DATA] - CONFIRMED" at bounding box center [406, 146] width 107 height 16
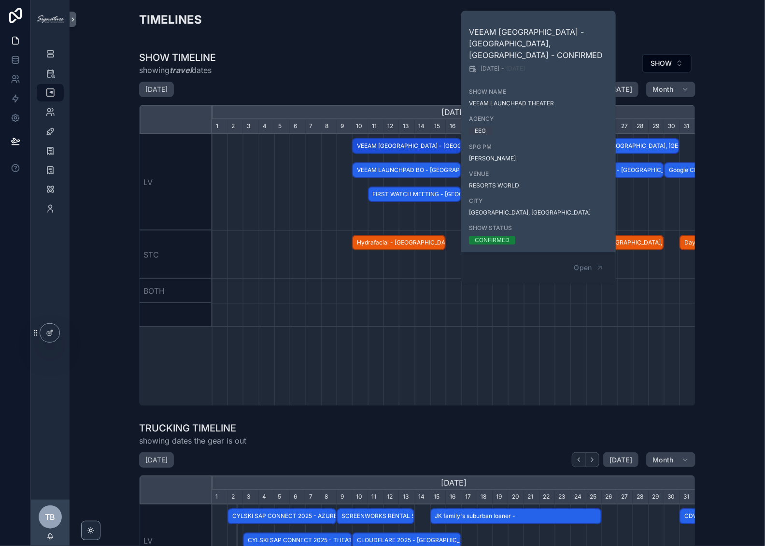
click at [409, 192] on span "FIRST WATCH MEETING - [GEOGRAPHIC_DATA], [GEOGRAPHIC_DATA] - CONFIRMED" at bounding box center [415, 194] width 92 height 16
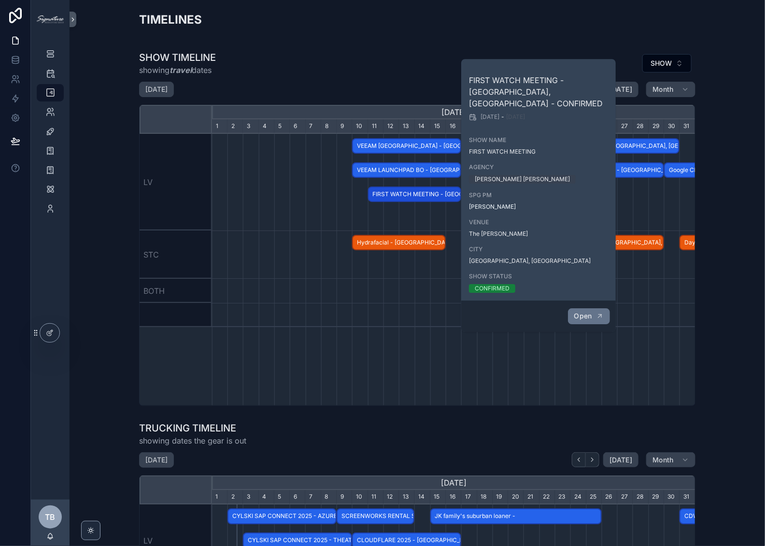
click at [594, 308] on button "Open" at bounding box center [589, 316] width 42 height 16
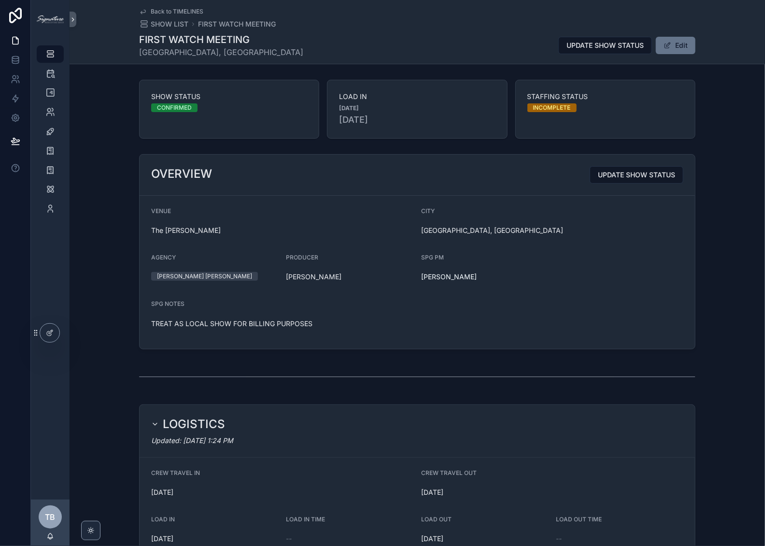
scroll to position [204, 0]
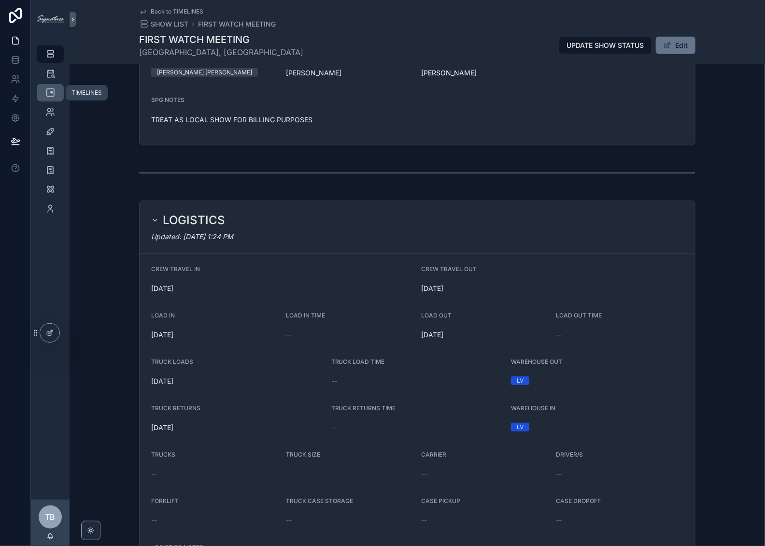
click at [45, 85] on link "TIMELINES" at bounding box center [50, 92] width 27 height 17
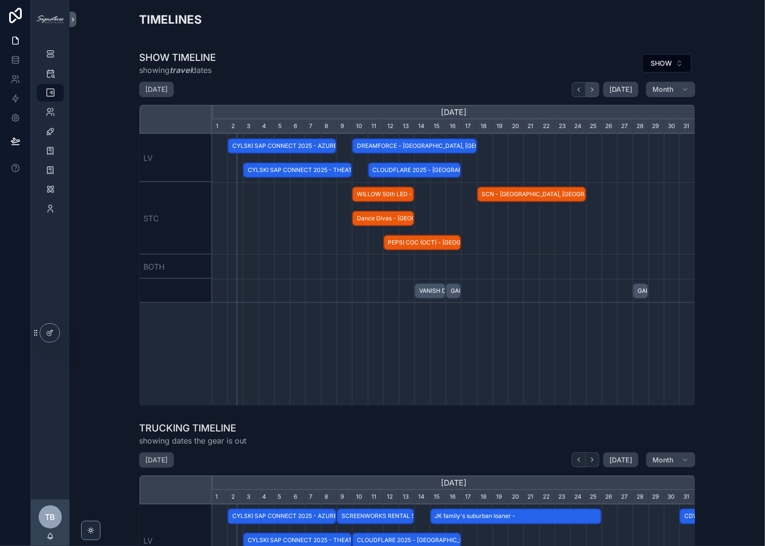
click at [593, 89] on icon "scrollable content" at bounding box center [592, 89] width 7 height 7
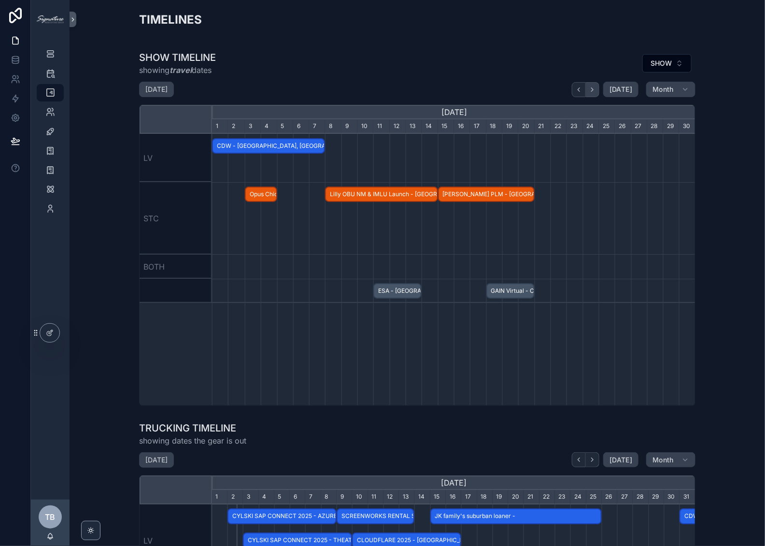
click at [593, 89] on icon "scrollable content" at bounding box center [592, 89] width 7 height 7
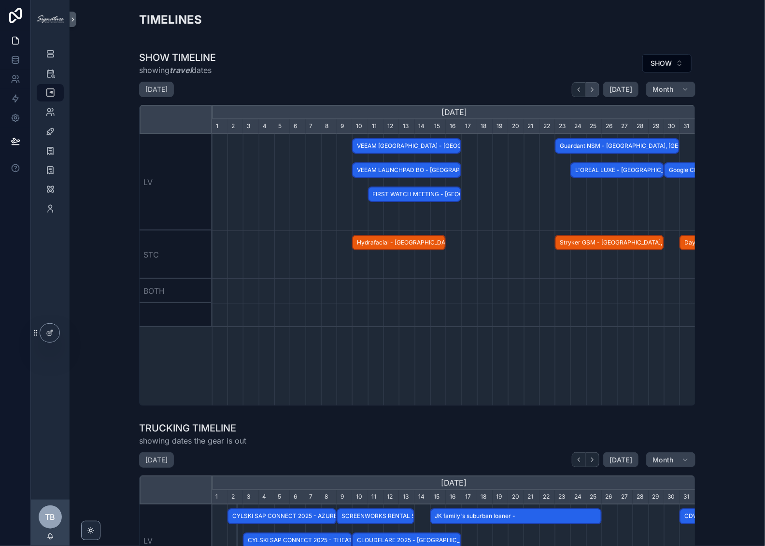
click at [593, 89] on icon "scrollable content" at bounding box center [592, 89] width 7 height 7
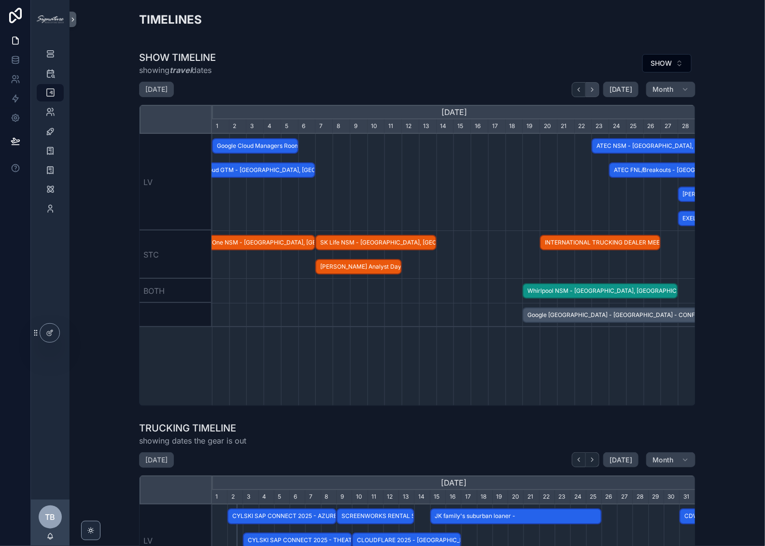
click at [593, 89] on icon "scrollable content" at bounding box center [592, 89] width 7 height 7
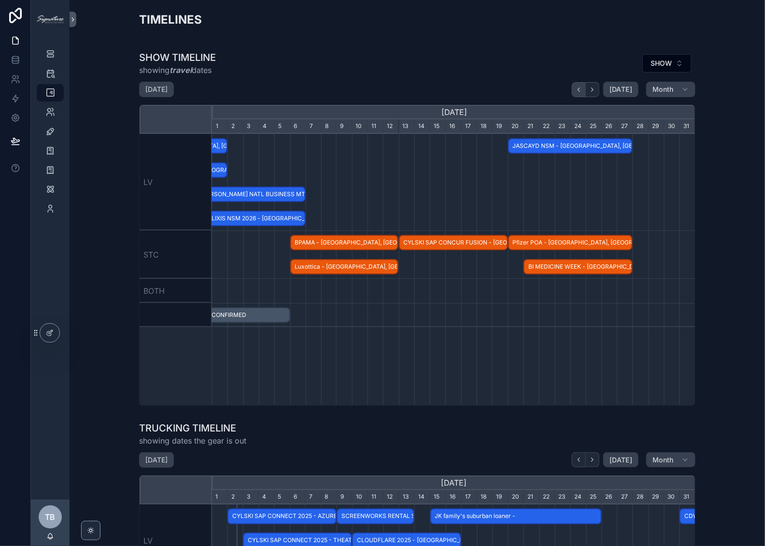
click at [579, 87] on icon "scrollable content" at bounding box center [578, 89] width 7 height 7
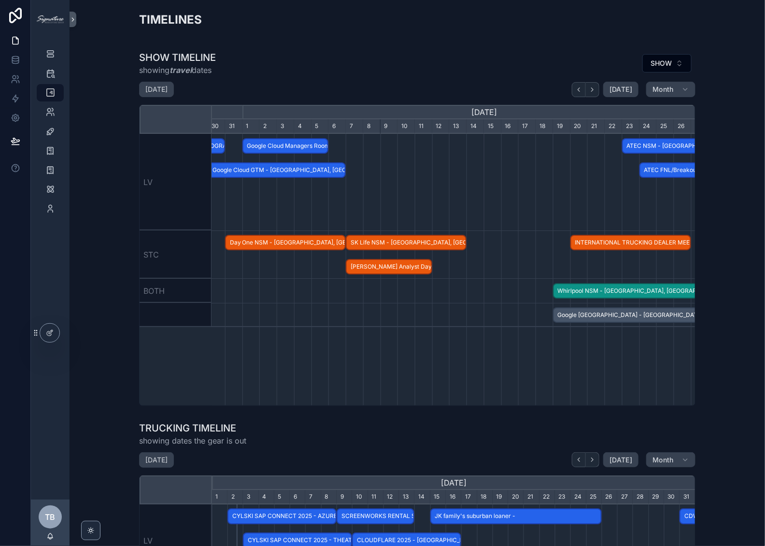
scroll to position [0, 483]
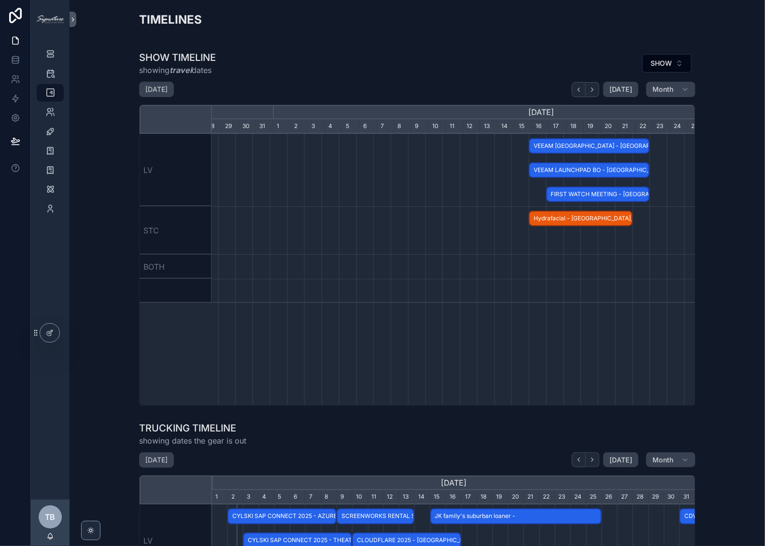
scroll to position [0, 366]
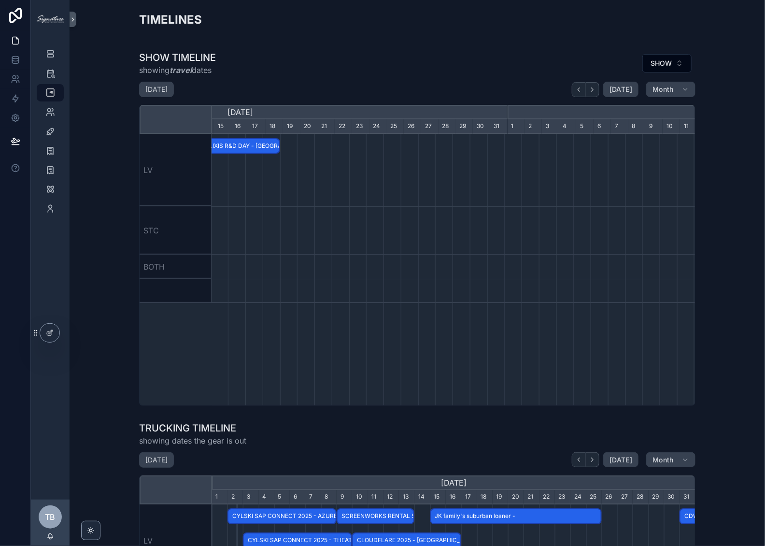
click at [614, 45] on div "TIMELINES SHOW TIMELINE showing travel dates SHOW [DATE] [DATE] Month [DATE] [D…" at bounding box center [417, 420] width 695 height 841
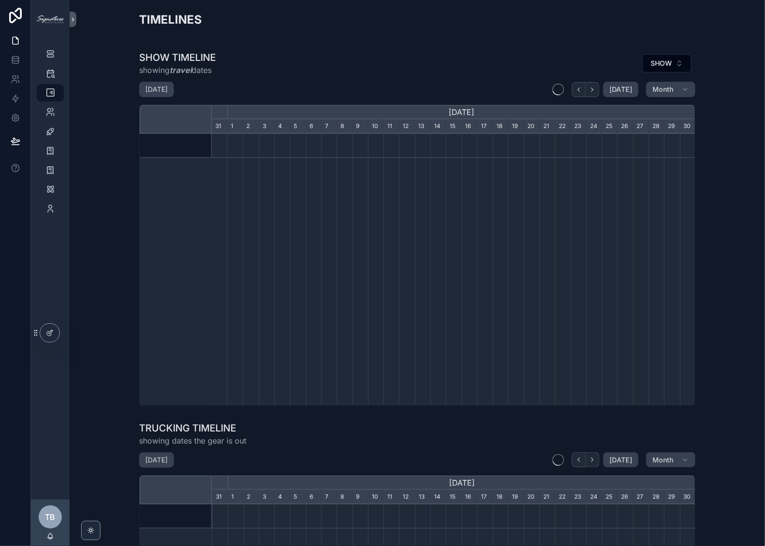
scroll to position [0, 483]
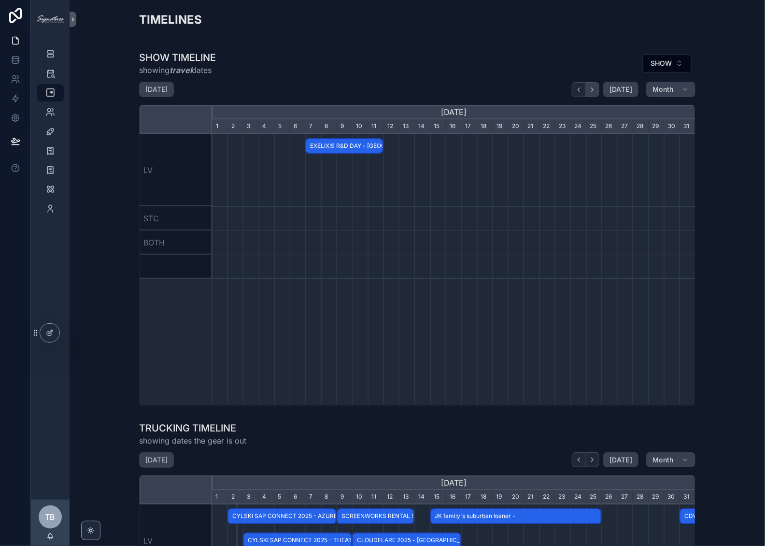
click at [597, 90] on button "scrollable content" at bounding box center [593, 89] width 14 height 15
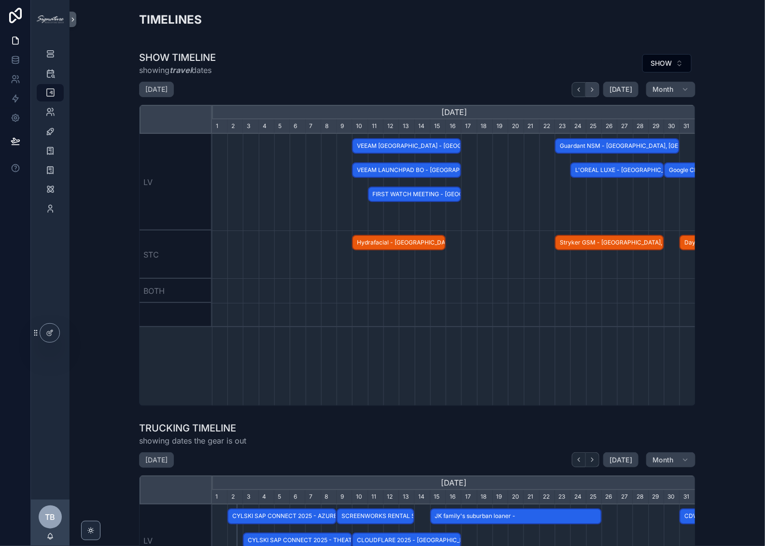
click at [597, 90] on button "scrollable content" at bounding box center [593, 89] width 14 height 15
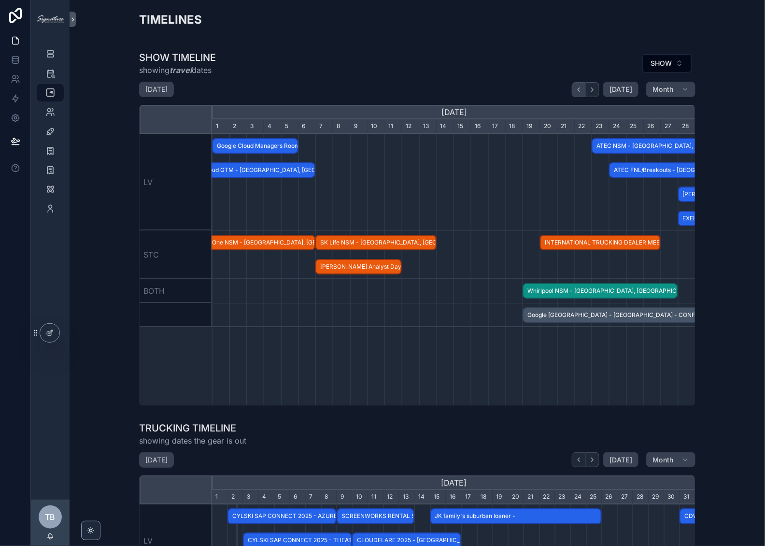
click at [578, 88] on icon "scrollable content" at bounding box center [578, 89] width 7 height 7
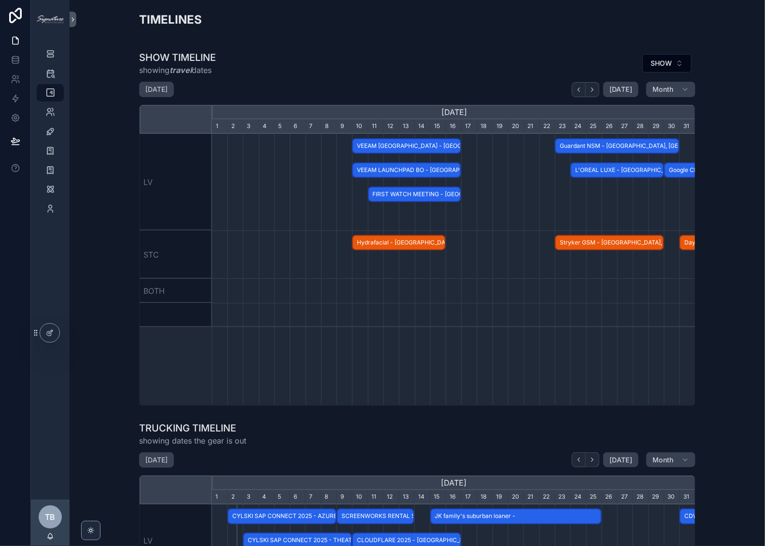
click at [421, 195] on span "FIRST WATCH MEETING - [GEOGRAPHIC_DATA], [GEOGRAPHIC_DATA] - CONFIRMED" at bounding box center [415, 194] width 92 height 16
click at [316, 190] on div "scrollable content" at bounding box center [454, 182] width 1450 height 97
click at [380, 143] on span "VEEAM [GEOGRAPHIC_DATA] - [GEOGRAPHIC_DATA], [GEOGRAPHIC_DATA] - CONFIRMED" at bounding box center [406, 146] width 107 height 16
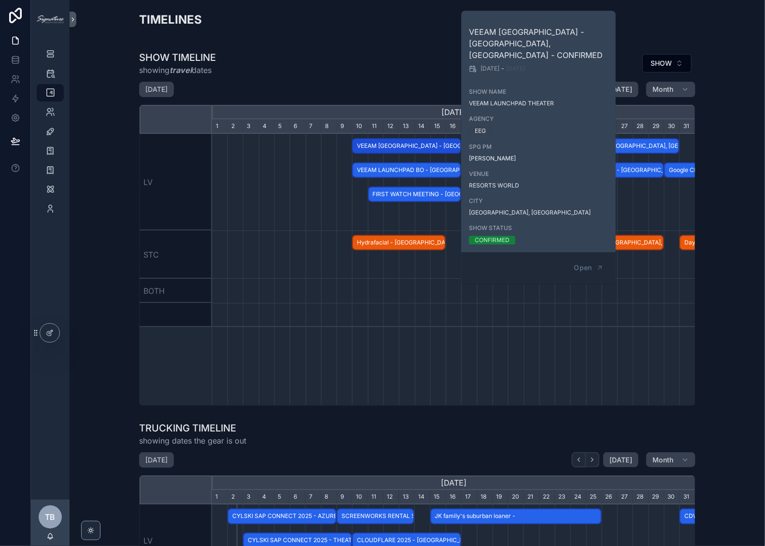
click at [297, 190] on div "scrollable content" at bounding box center [454, 182] width 1450 height 97
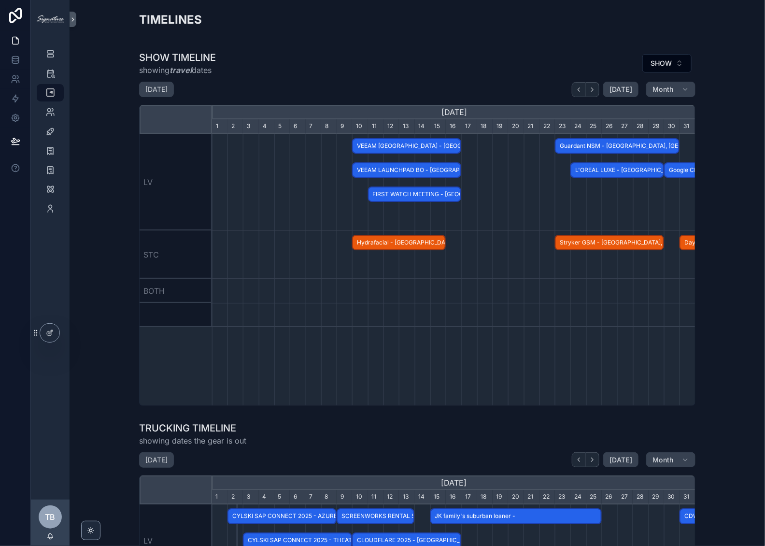
click at [401, 192] on span "FIRST WATCH MEETING - [GEOGRAPHIC_DATA], [GEOGRAPHIC_DATA] - CONFIRMED" at bounding box center [415, 194] width 92 height 16
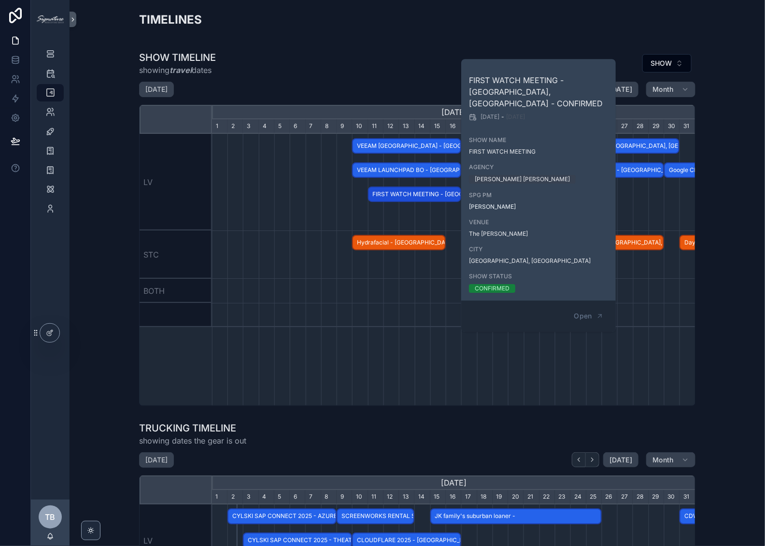
click at [429, 305] on div "scrollable content" at bounding box center [454, 315] width 1450 height 24
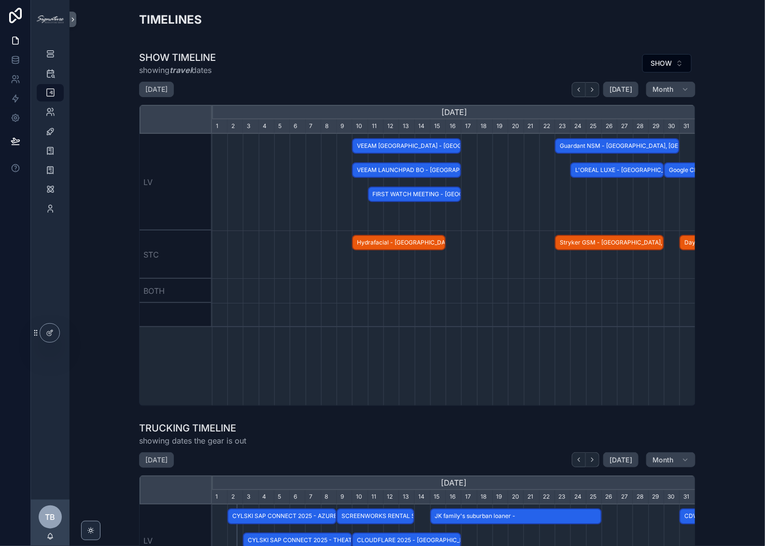
click at [426, 170] on span "VEEAM LAUNCHPAD BO - [GEOGRAPHIC_DATA], [GEOGRAPHIC_DATA] - CONFIRMED" at bounding box center [406, 170] width 107 height 16
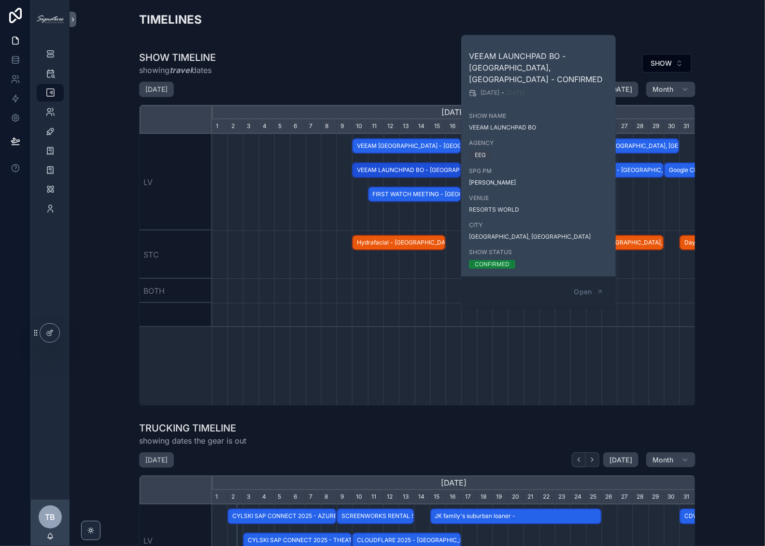
click at [416, 208] on div "scrollable content" at bounding box center [454, 182] width 1450 height 97
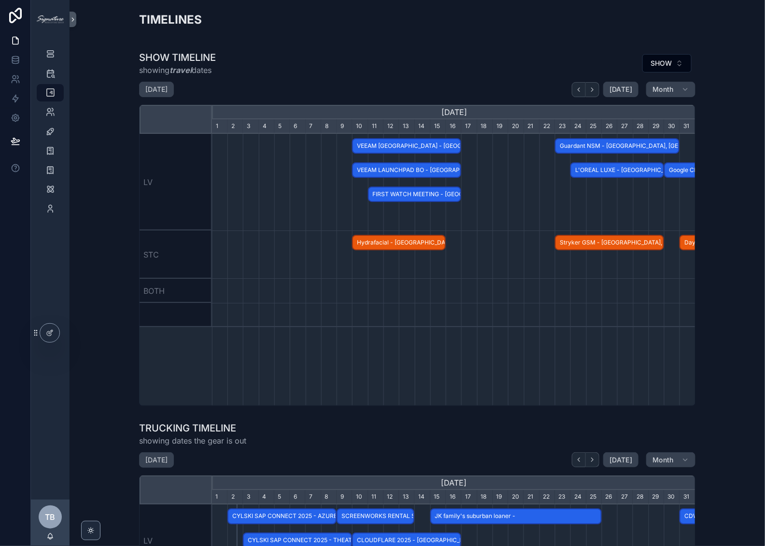
click at [408, 196] on span "FIRST WATCH MEETING - [GEOGRAPHIC_DATA], [GEOGRAPHIC_DATA] - CONFIRMED" at bounding box center [415, 194] width 92 height 16
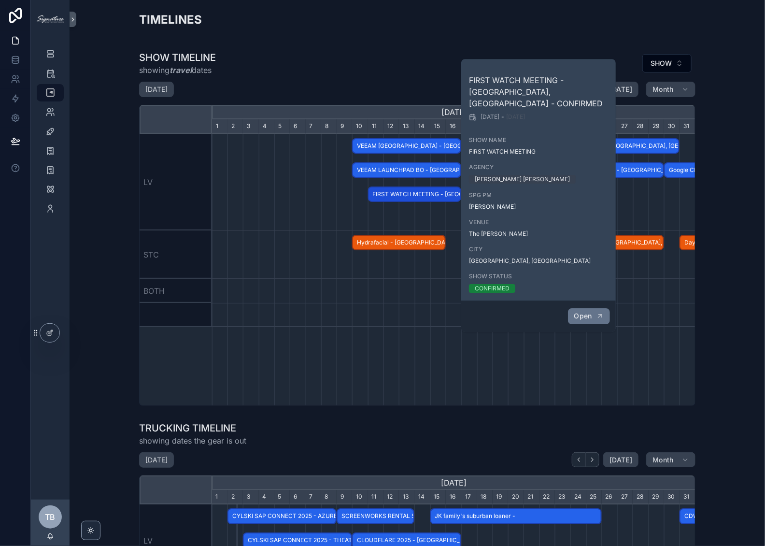
click at [579, 311] on span "Open" at bounding box center [583, 315] width 18 height 9
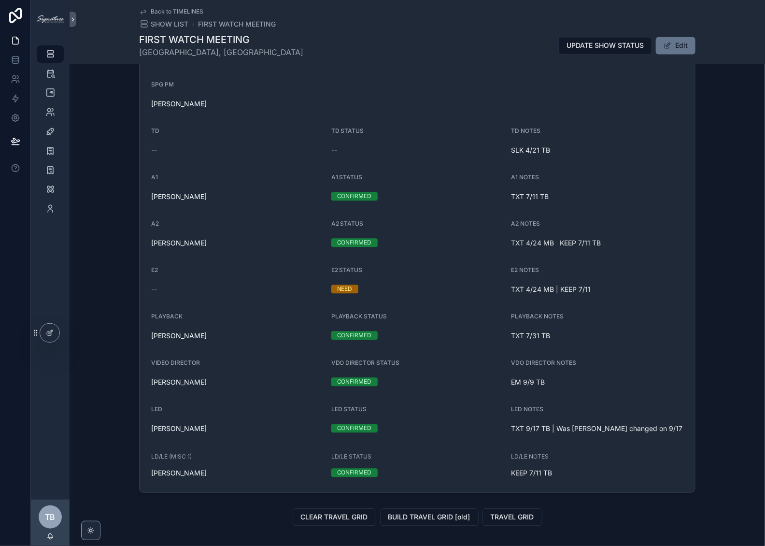
scroll to position [913, 0]
